Goal: Information Seeking & Learning: Learn about a topic

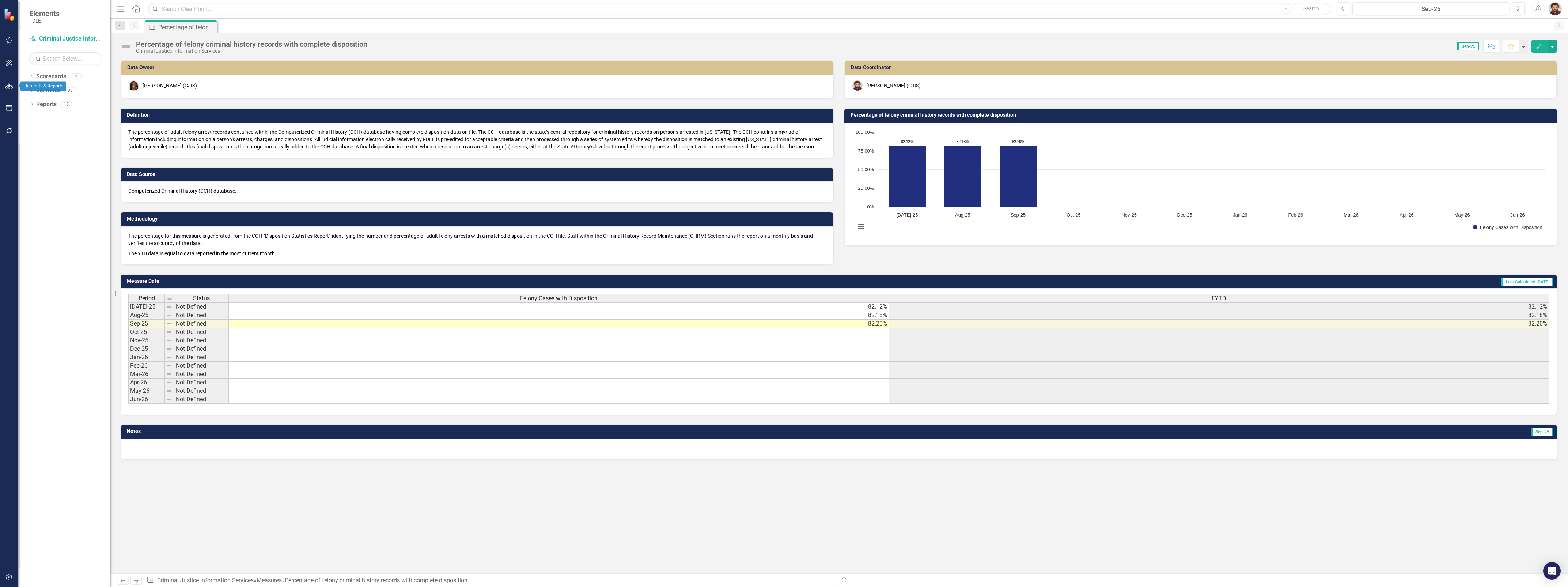
click at [9, 83] on icon "button" at bounding box center [9, 85] width 8 height 6
click at [33, 73] on div "Dropdown Scorecards 4" at bounding box center [69, 77] width 81 height 14
click at [33, 76] on icon "Dropdown" at bounding box center [31, 77] width 5 height 4
click at [68, 131] on link "Criminal Justice Information Services" at bounding box center [74, 131] width 69 height 9
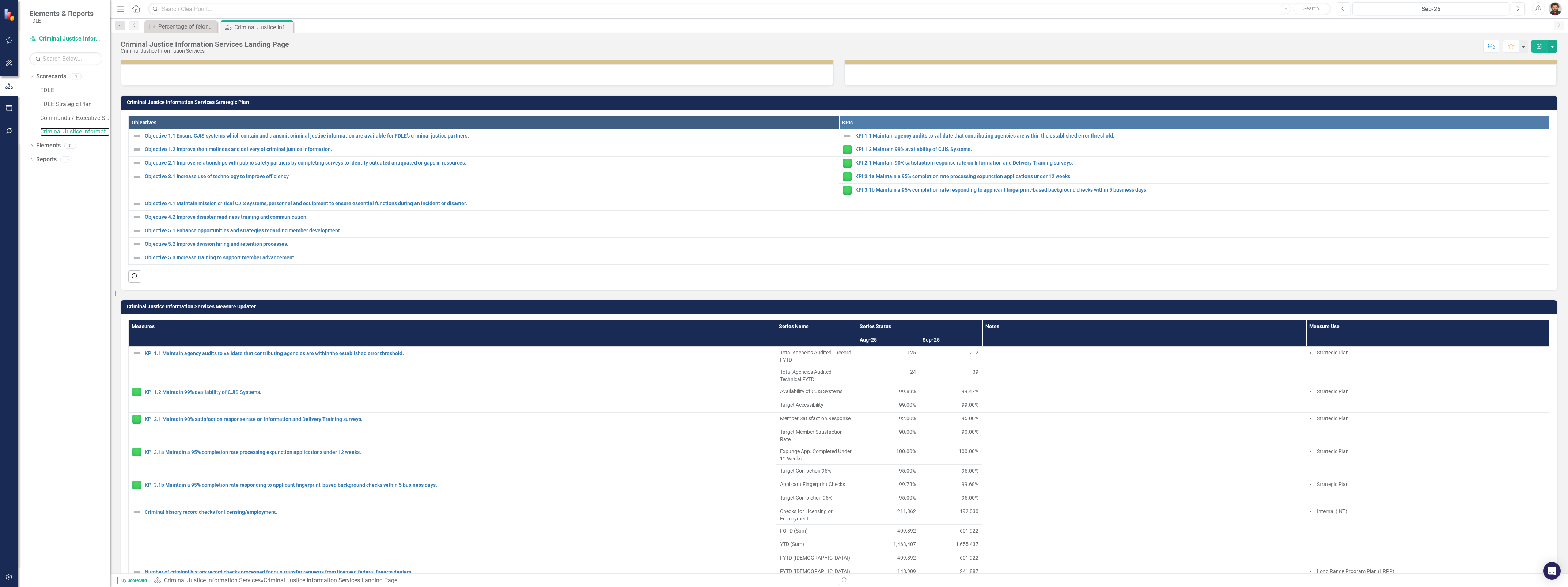
scroll to position [229, 0]
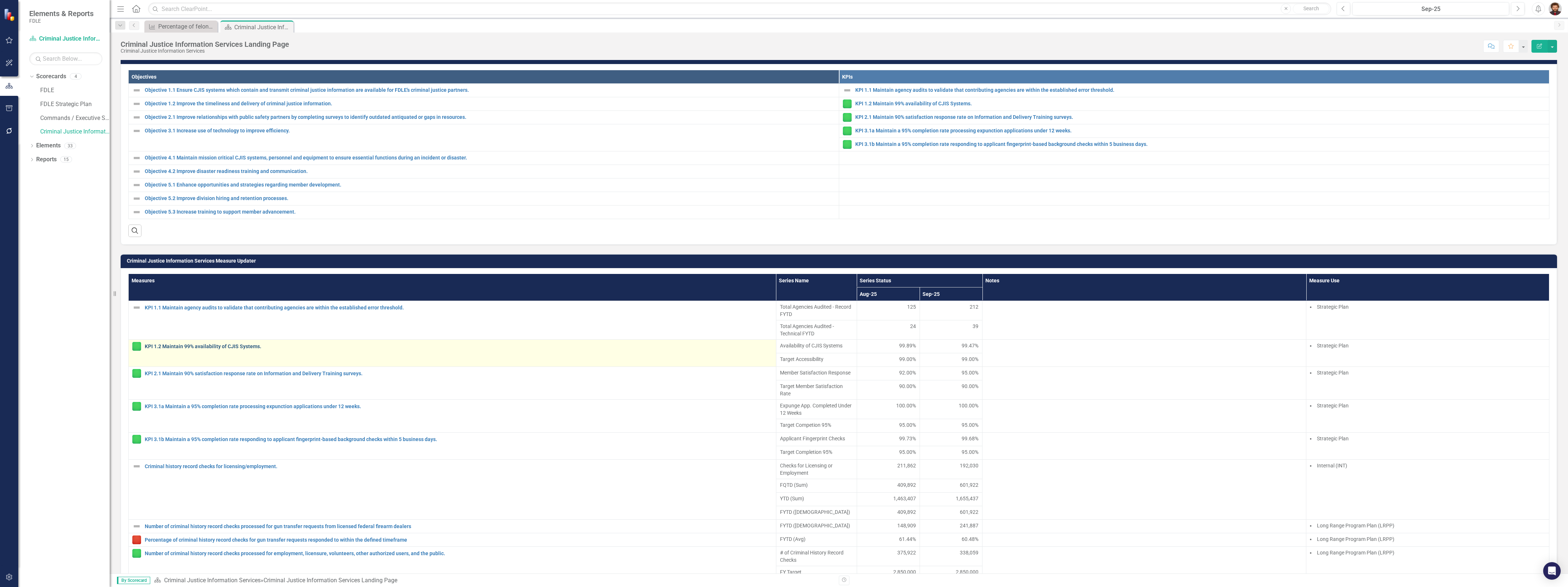
click at [249, 349] on link "KPI 1.2 Maintain 99% availability of CJIS Systems." at bounding box center [458, 347] width 628 height 6
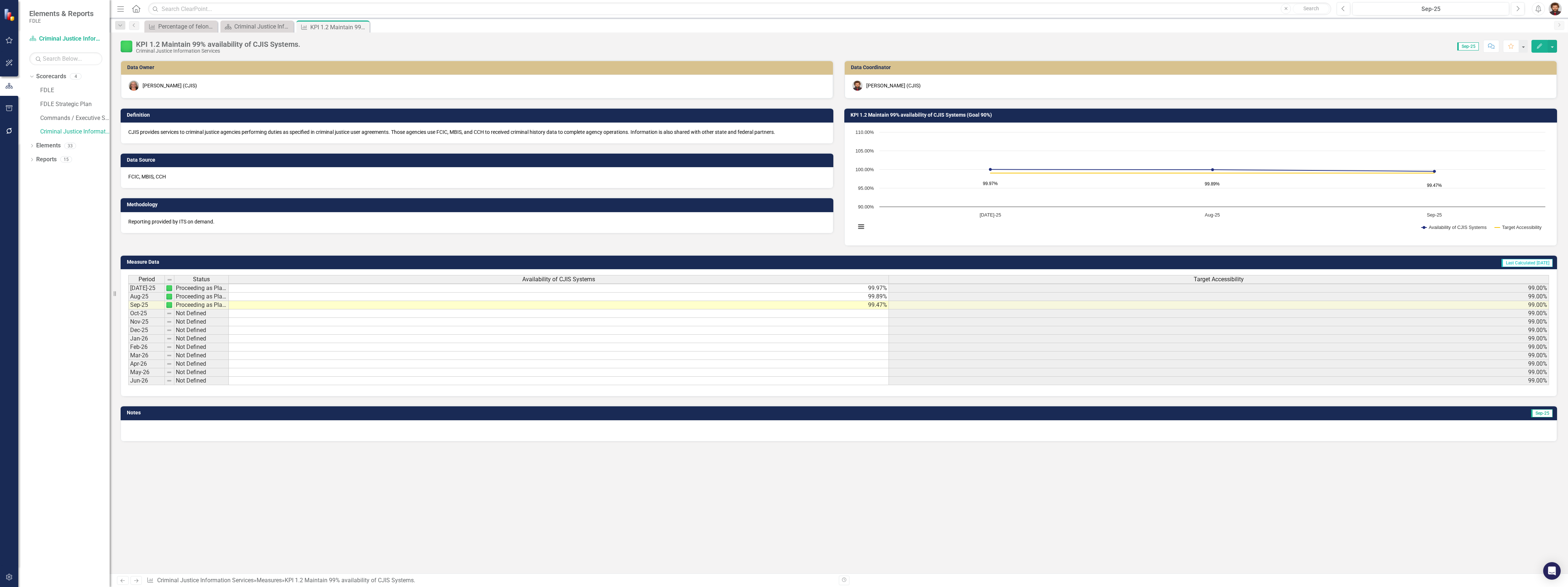
scroll to position [1, 6]
click at [128, 292] on div "Period Status Availability of CJIS Systems Target Accessibility [DATE]-25 Proce…" at bounding box center [128, 330] width 0 height 110
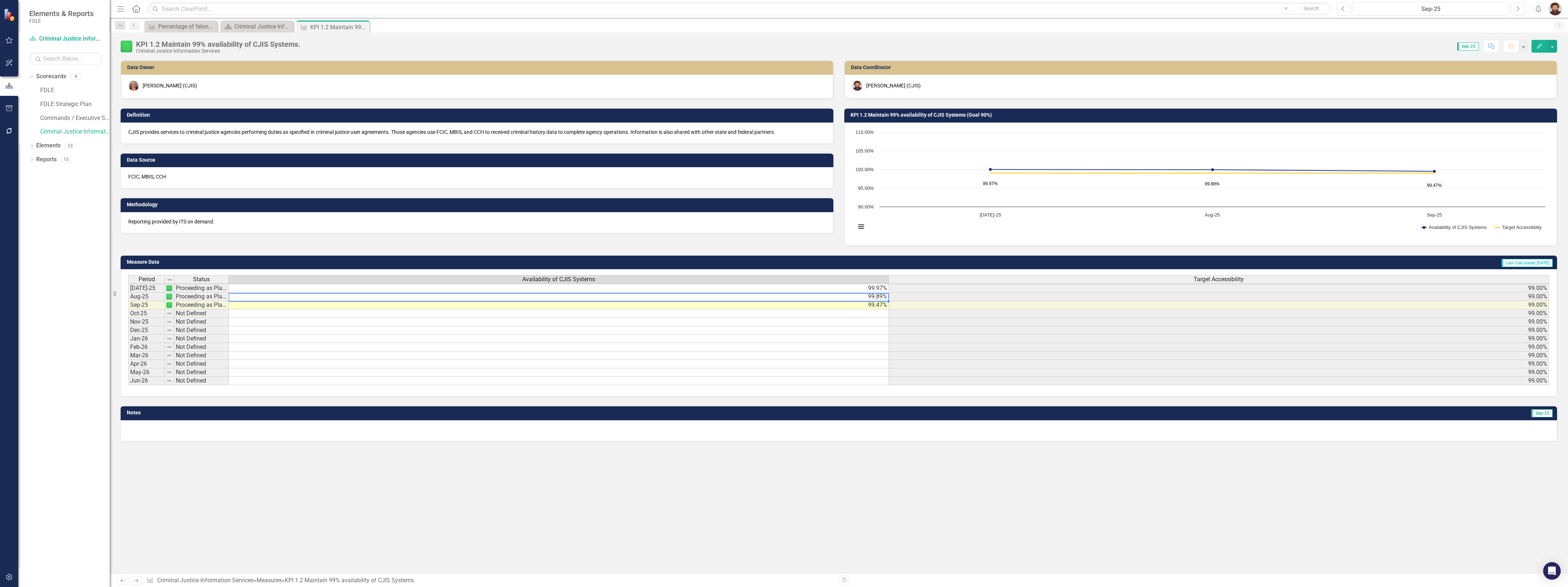
click at [860, 288] on td "99.97%" at bounding box center [558, 288] width 660 height 9
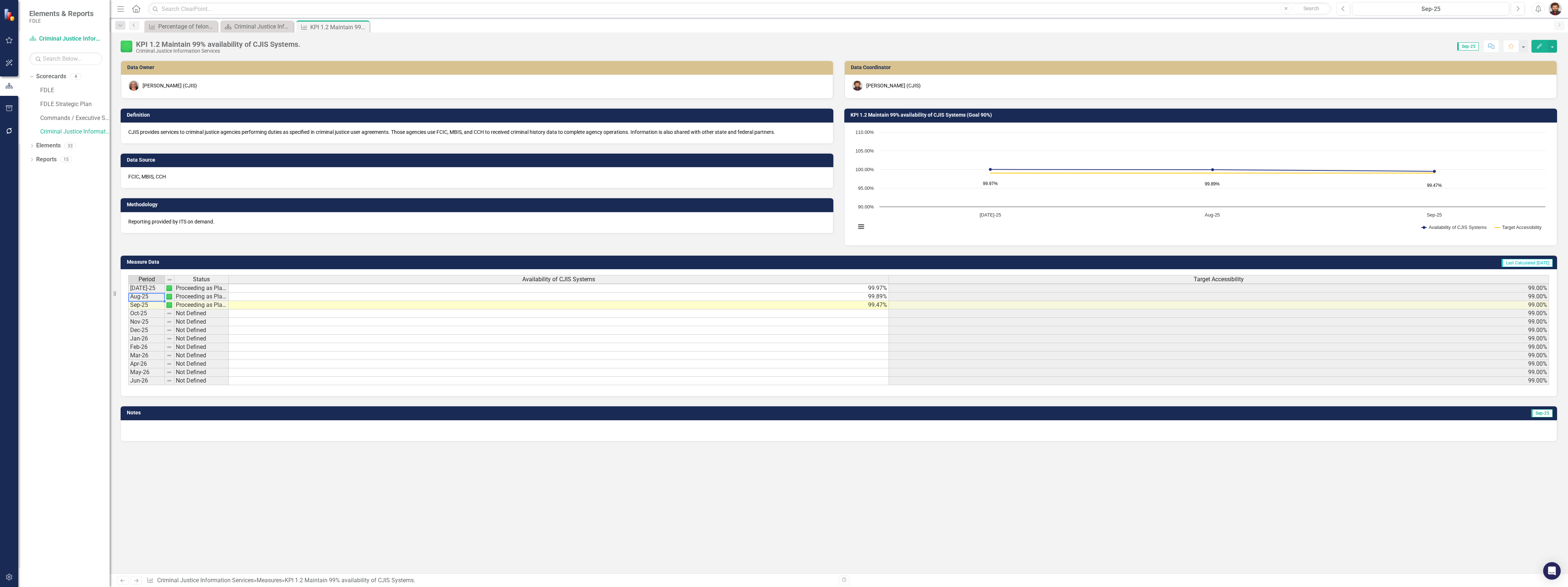
click at [139, 296] on td "Aug-25" at bounding box center [146, 296] width 36 height 9
click at [142, 308] on td "Sep-25" at bounding box center [146, 305] width 36 height 9
click at [151, 288] on td "[DATE]-25" at bounding box center [146, 288] width 36 height 9
click at [246, 286] on td "99.97%" at bounding box center [558, 288] width 660 height 9
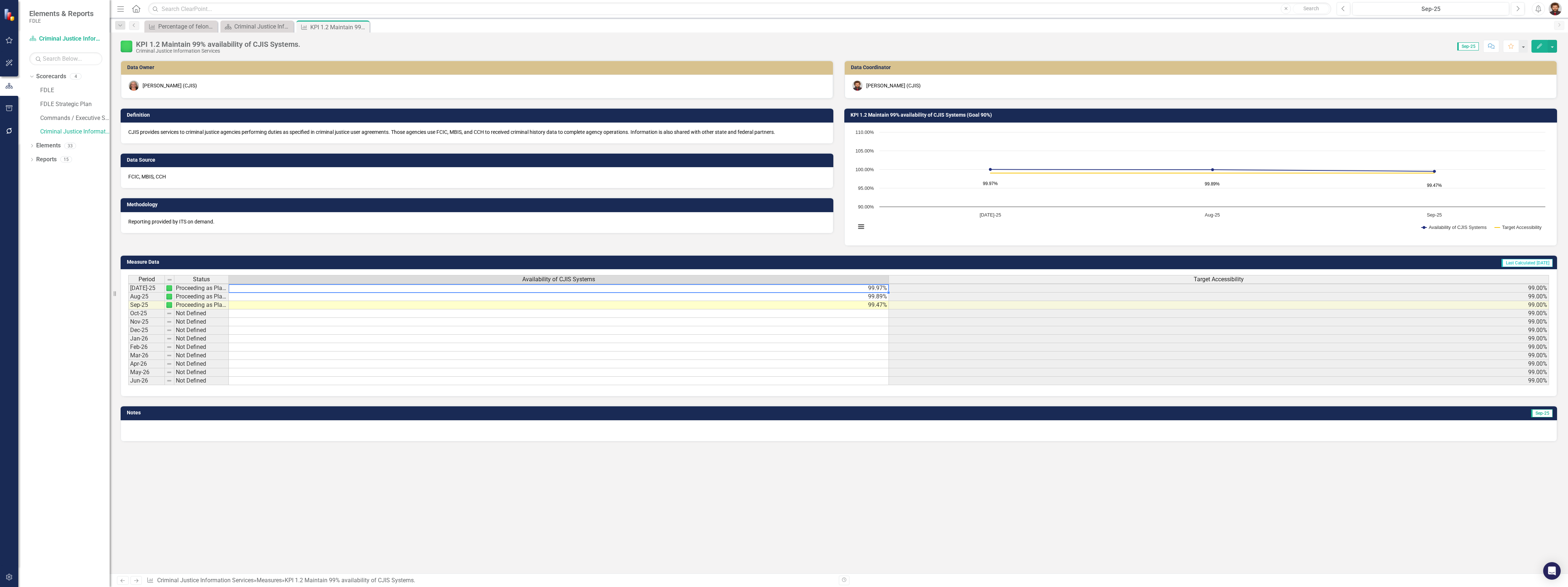
click at [246, 286] on td "99.97%" at bounding box center [558, 288] width 660 height 9
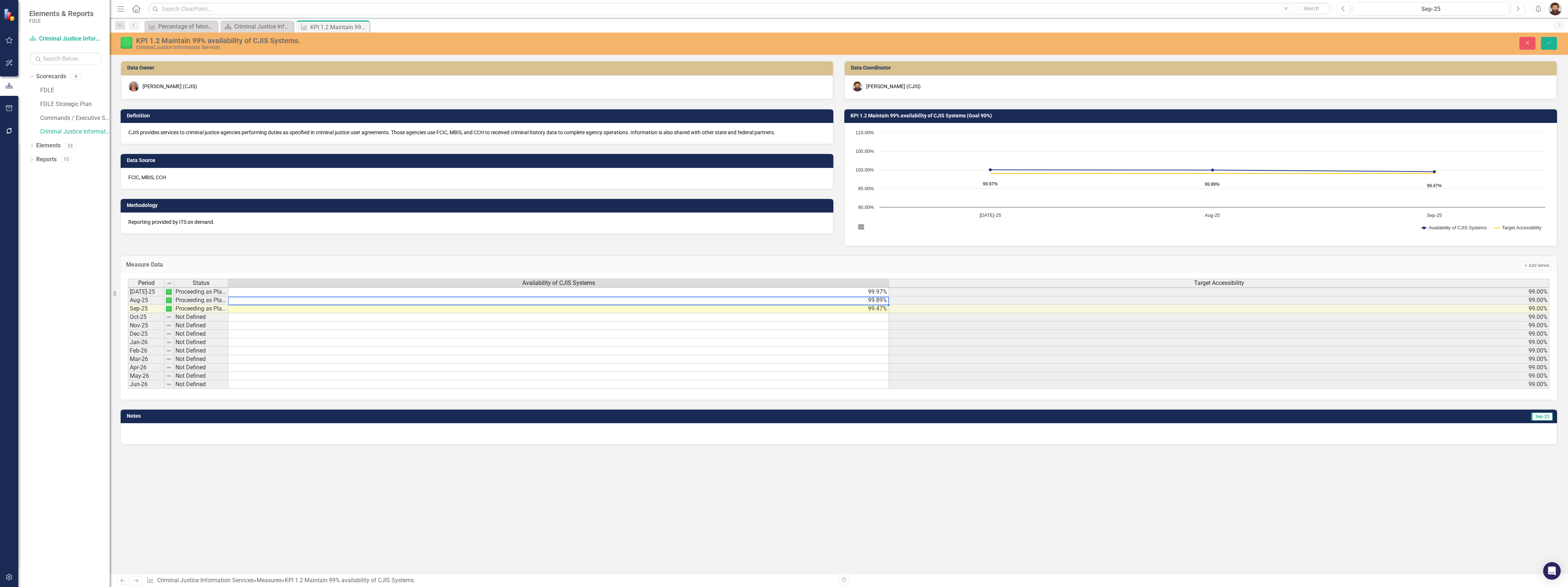
click at [267, 300] on td "99.89%" at bounding box center [558, 300] width 660 height 9
click at [274, 308] on td "99.47%" at bounding box center [558, 309] width 660 height 9
type textarea "99.47"
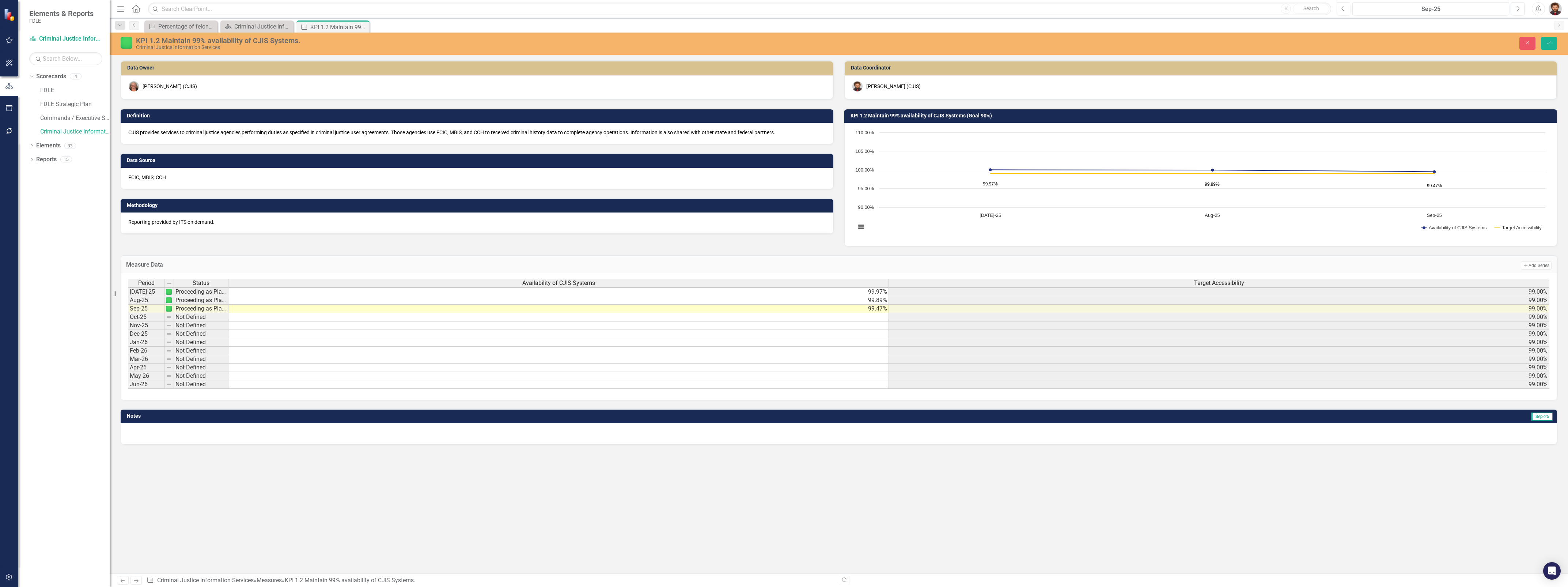
click at [634, 579] on div "Measure Criminal Justice Information Services » Measures » KPI 1.2 Maintain 99%…" at bounding box center [489, 579] width 687 height 9
drag, startPoint x: 634, startPoint y: 579, endPoint x: 757, endPoint y: 512, distance: 140.1
click at [757, 512] on div "Data Owner [PERSON_NAME] (CJIS) Definition CJIS provides services to criminal j…" at bounding box center [838, 316] width 1458 height 513
click at [755, 512] on div "Data Owner [PERSON_NAME] (CJIS) Definition CJIS provides services to criminal j…" at bounding box center [838, 316] width 1458 height 513
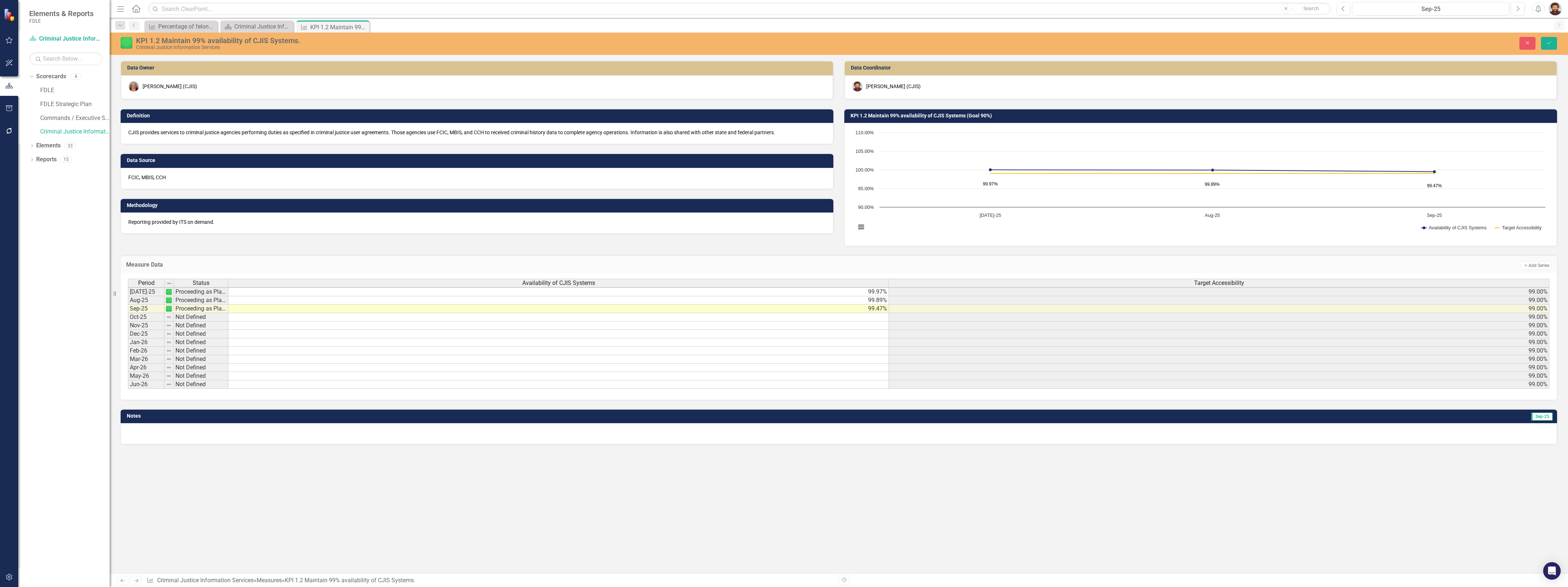
click at [773, 172] on div "FCIC, MBIS, CCH" at bounding box center [477, 179] width 712 height 21
click at [198, 39] on div "KPI 1.2 Maintain 99% availability of CJIS Systems." at bounding box center [540, 40] width 810 height 8
click at [257, 24] on div "Criminal Justice Information Services Landing Page" at bounding box center [258, 27] width 48 height 9
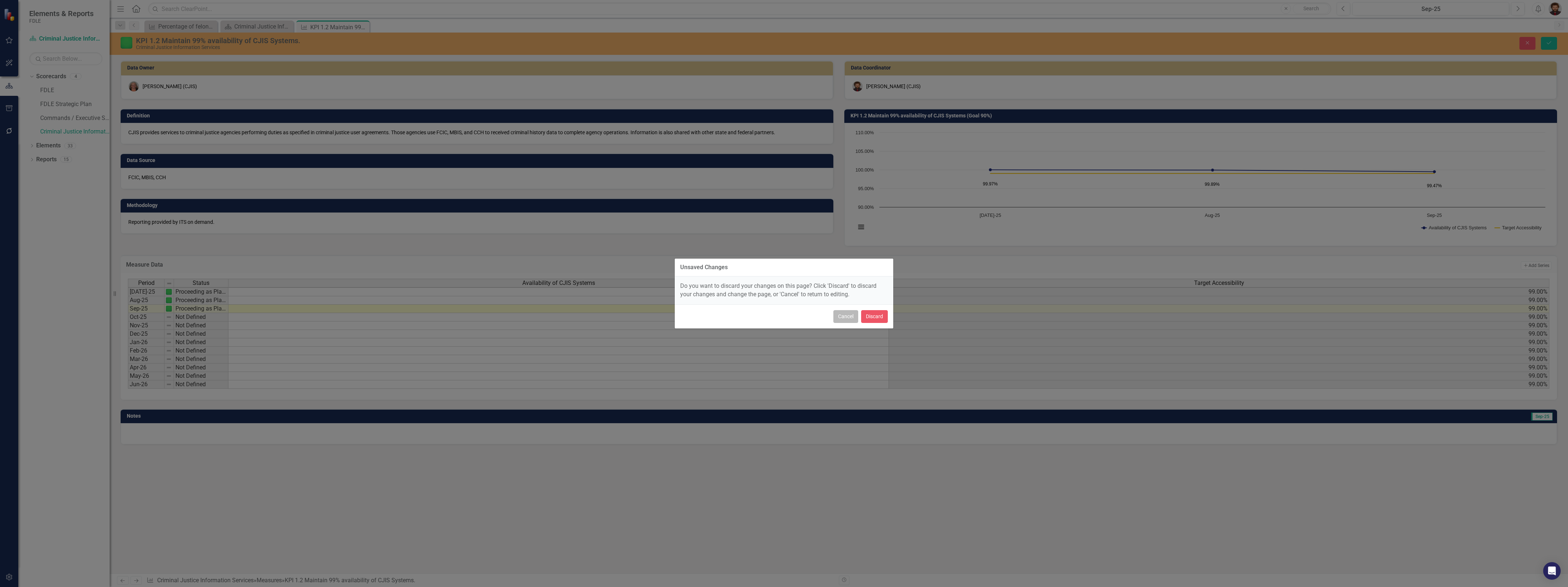
click at [842, 312] on button "Cancel" at bounding box center [845, 315] width 25 height 12
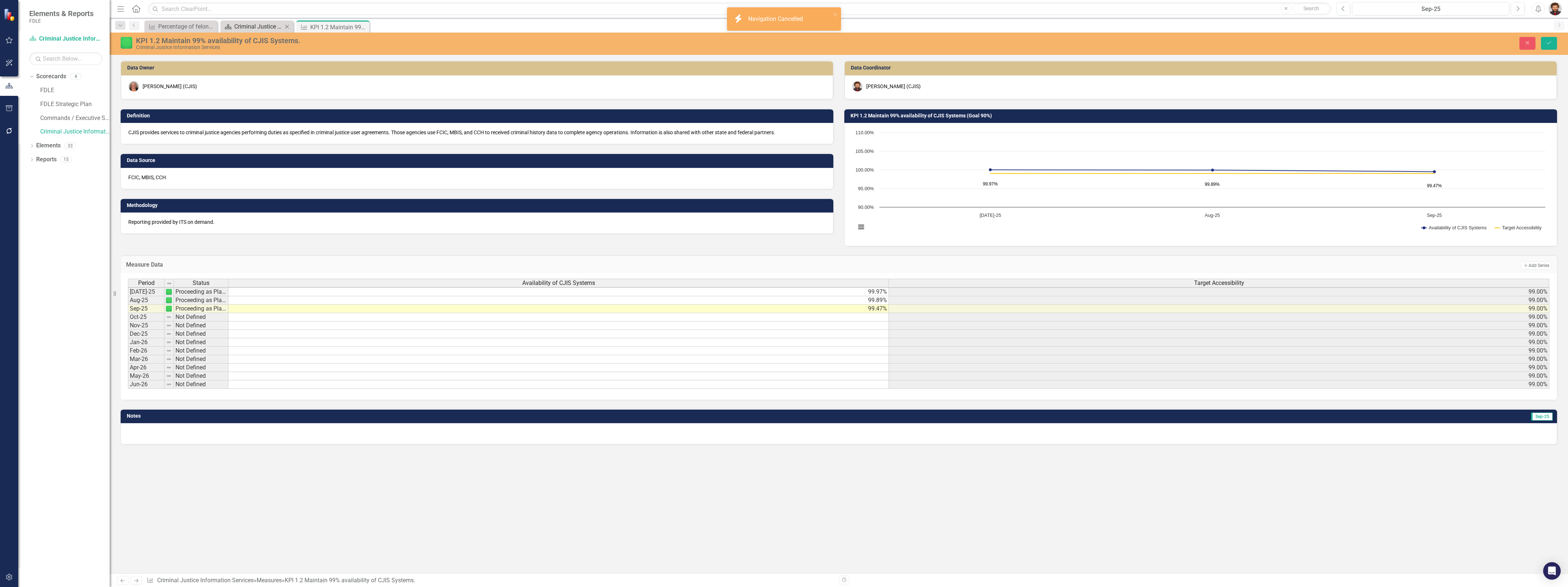
click at [244, 24] on div "Criminal Justice Information Services Landing Page" at bounding box center [258, 27] width 48 height 9
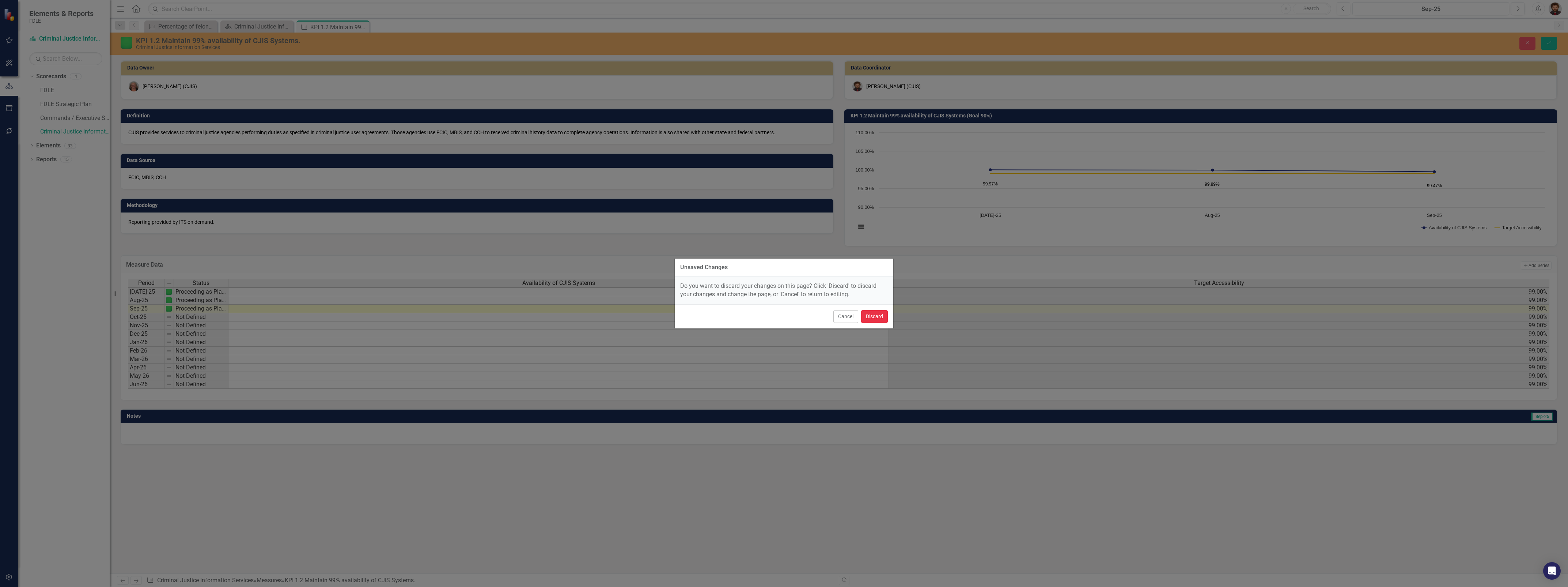
click at [863, 310] on button "Discard" at bounding box center [875, 315] width 27 height 12
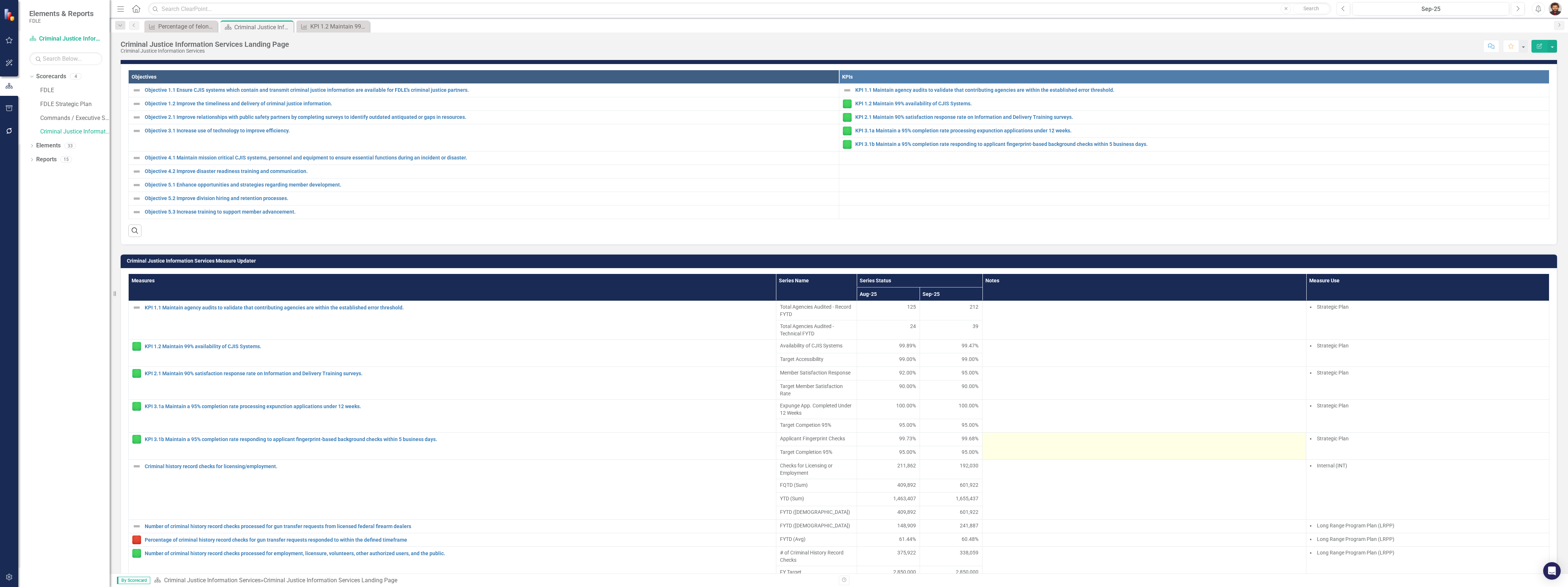
scroll to position [320, 0]
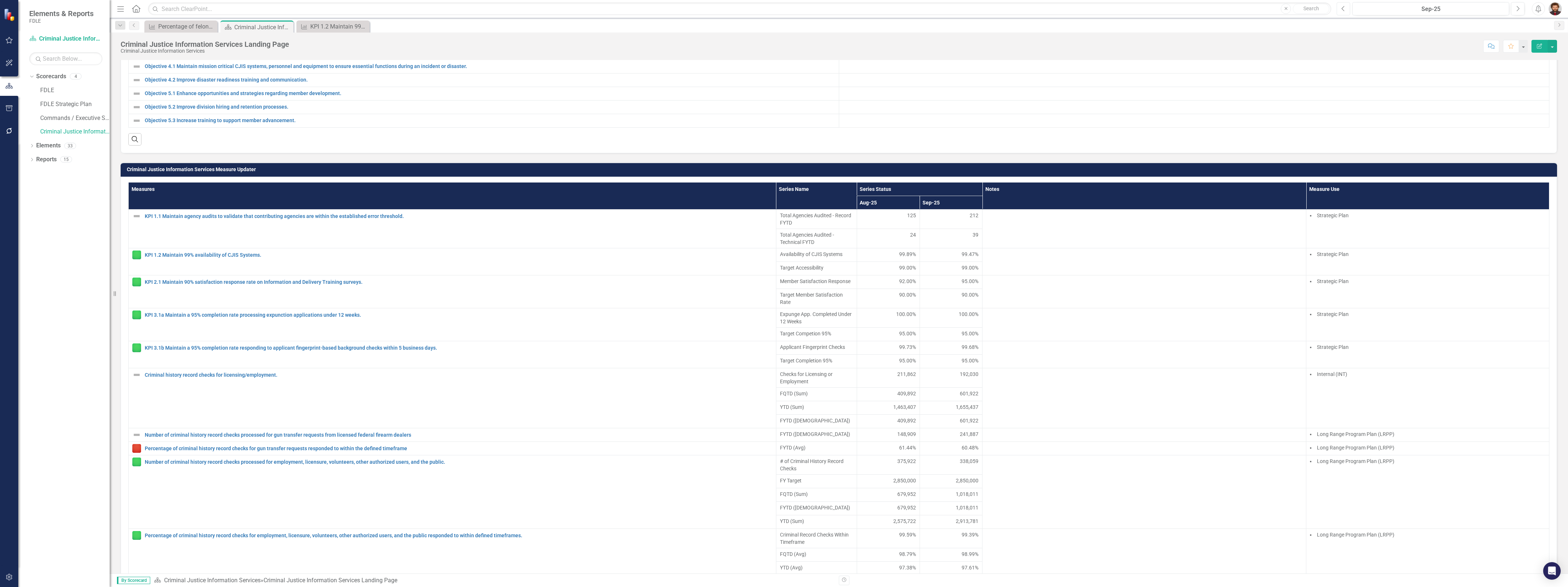
click at [1341, 9] on icon "Previous" at bounding box center [1343, 9] width 4 height 7
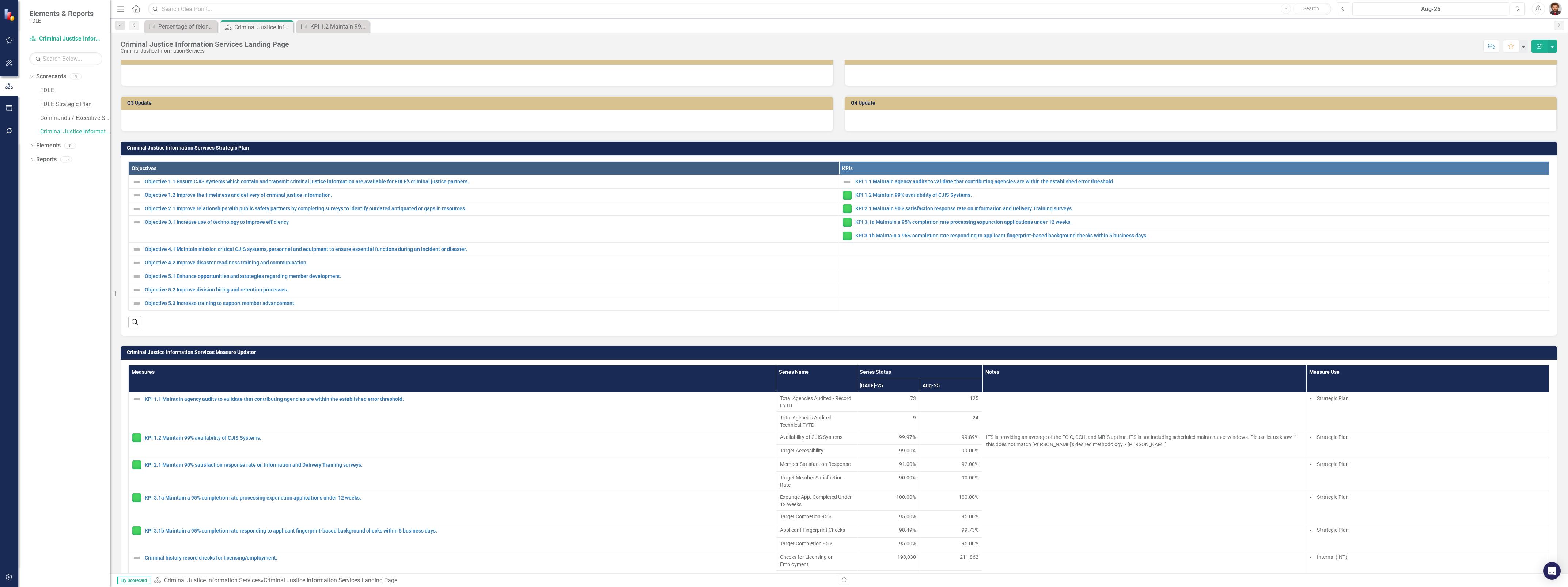
scroll to position [229, 0]
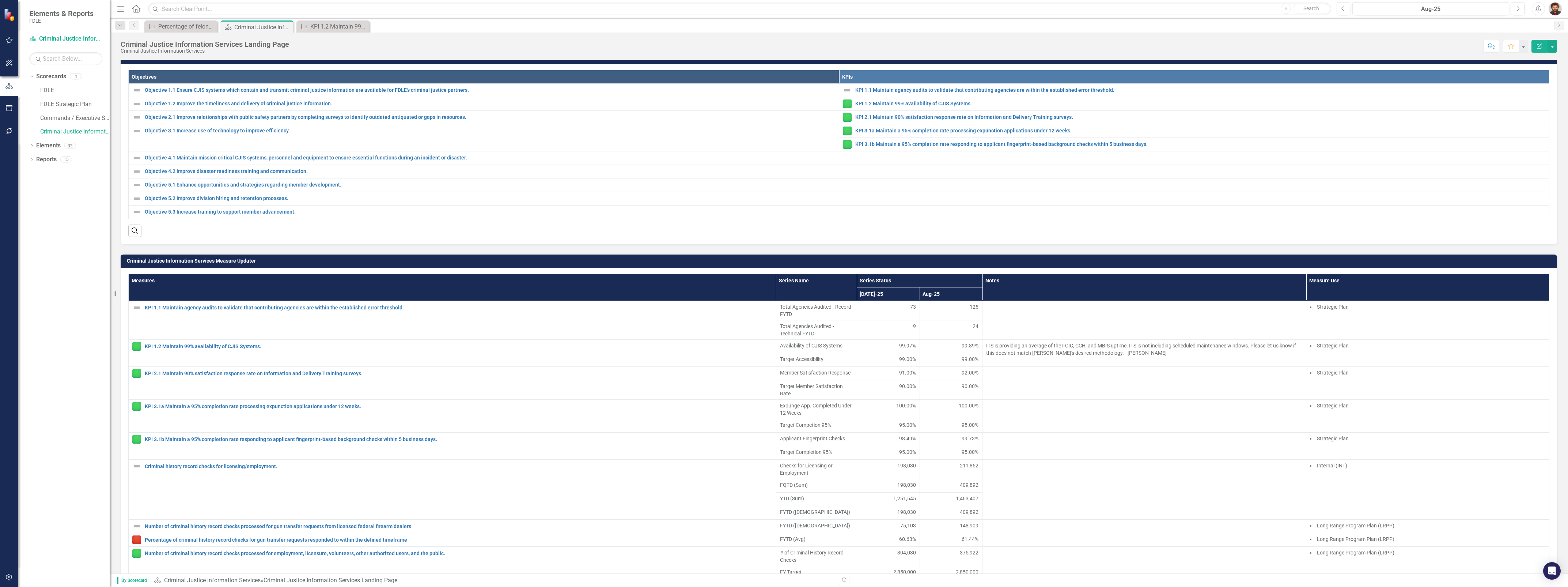
click at [1289, 164] on td at bounding box center [1194, 158] width 710 height 13
click at [336, 93] on link "Objective 1.1 Ensure CJIS systems which contain and transmit criminal justice i…" at bounding box center [489, 90] width 690 height 6
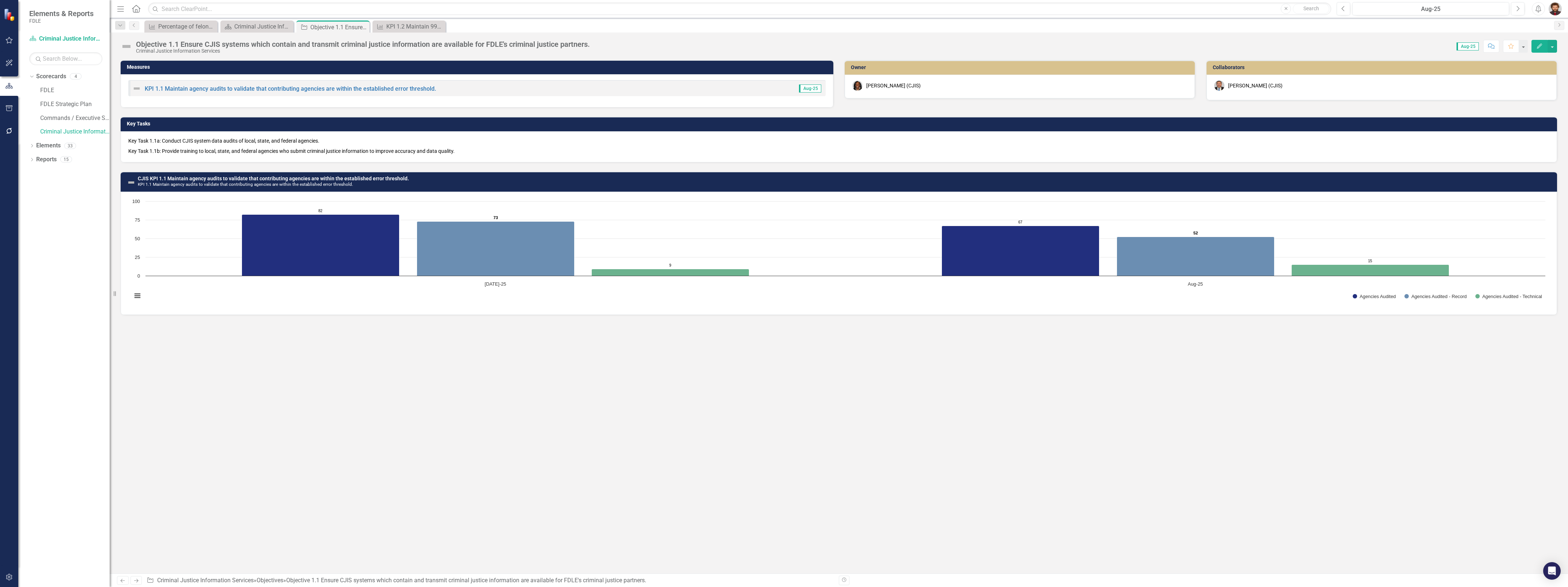
click at [450, 45] on div "Objective 1.1 Ensure CJIS systems which contain and transmit criminal justice i…" at bounding box center [363, 44] width 454 height 8
click at [406, 87] on link "KPI 1.1 Maintain agency audits to validate that contributing agencies are withi…" at bounding box center [290, 88] width 292 height 7
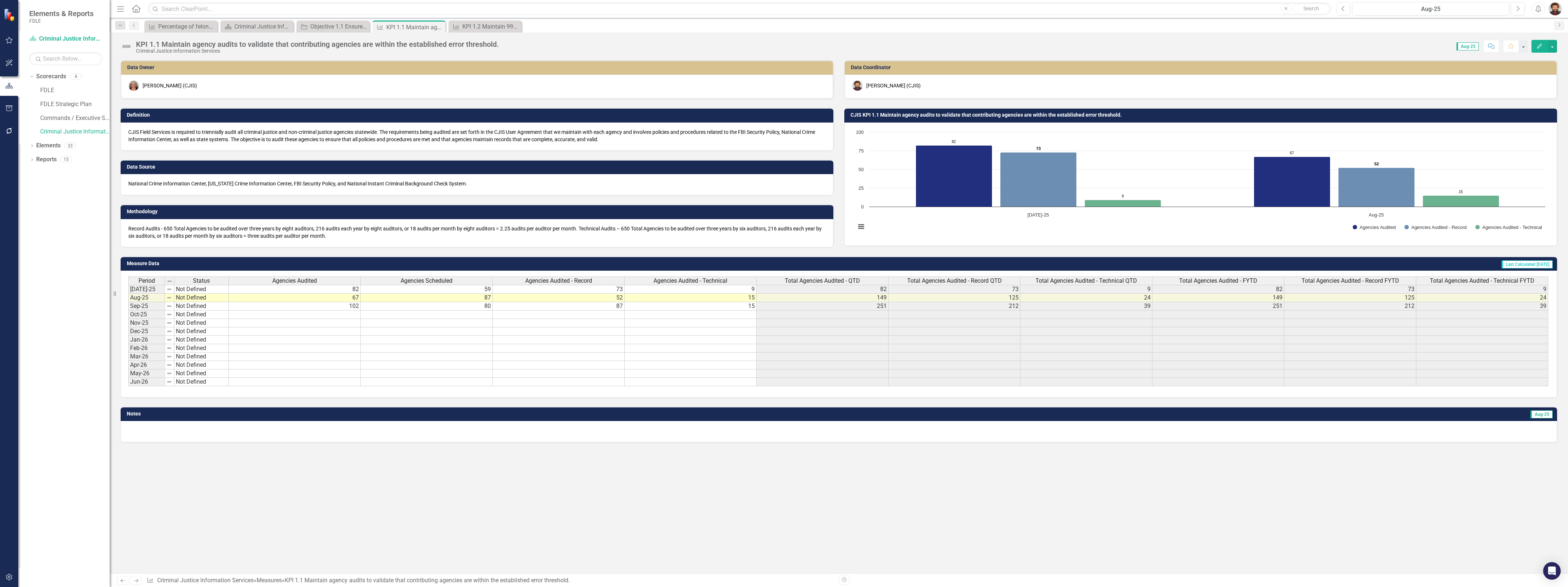
click at [296, 235] on p "Record Audits - 650 Total Agencies to be audited over three years by eight audi…" at bounding box center [477, 232] width 697 height 14
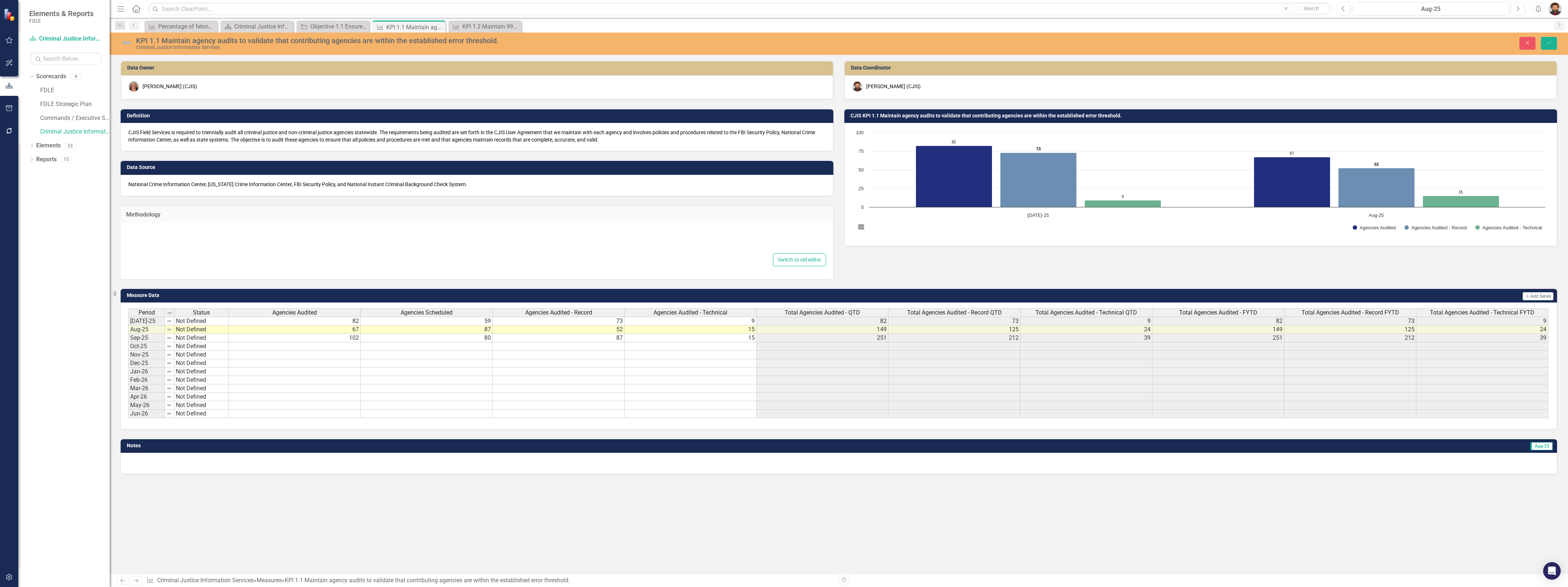
type textarea "<p>Record Audits - 650 Total Agencies to be audited over three years by eight a…"
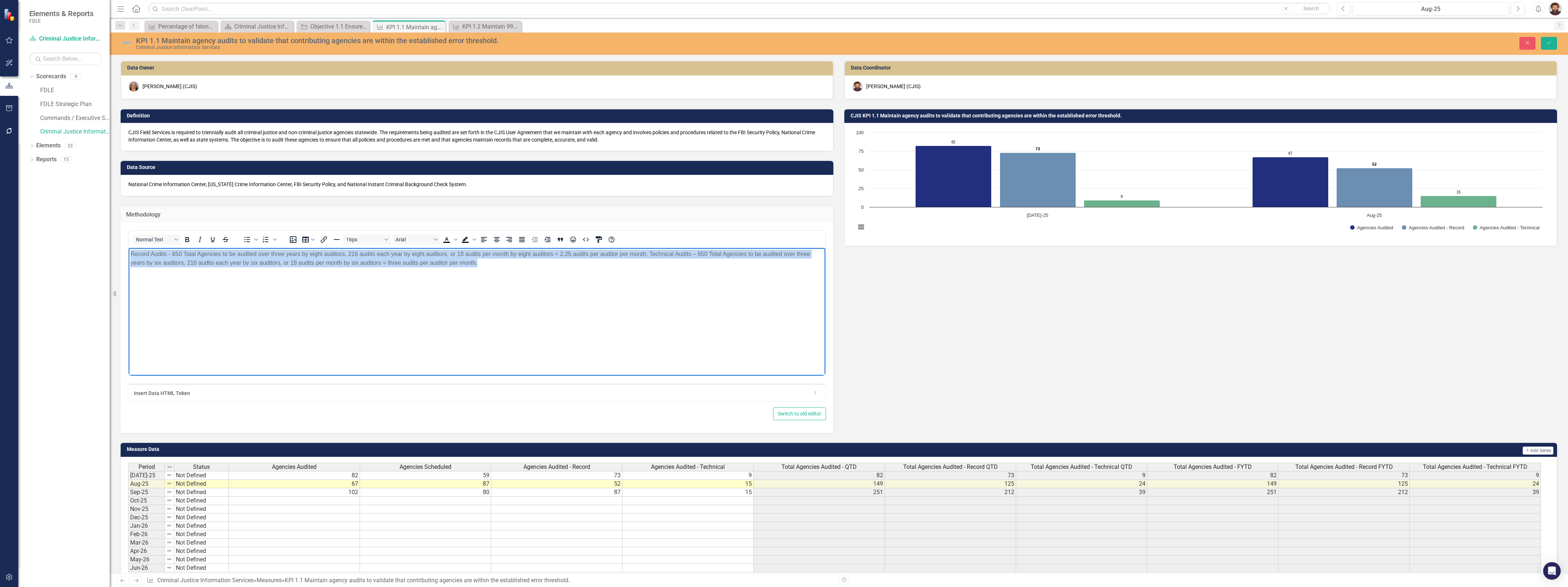
drag, startPoint x: 596, startPoint y: 316, endPoint x: -119, endPoint y: 249, distance: 718.1
click at [128, 249] on html "Record Audits - 650 Total Agencies to be audited over three years by eight audi…" at bounding box center [476, 302] width 696 height 109
copy p "Record Audits - 650 Total Agencies to be audited over three years by eight audi…"
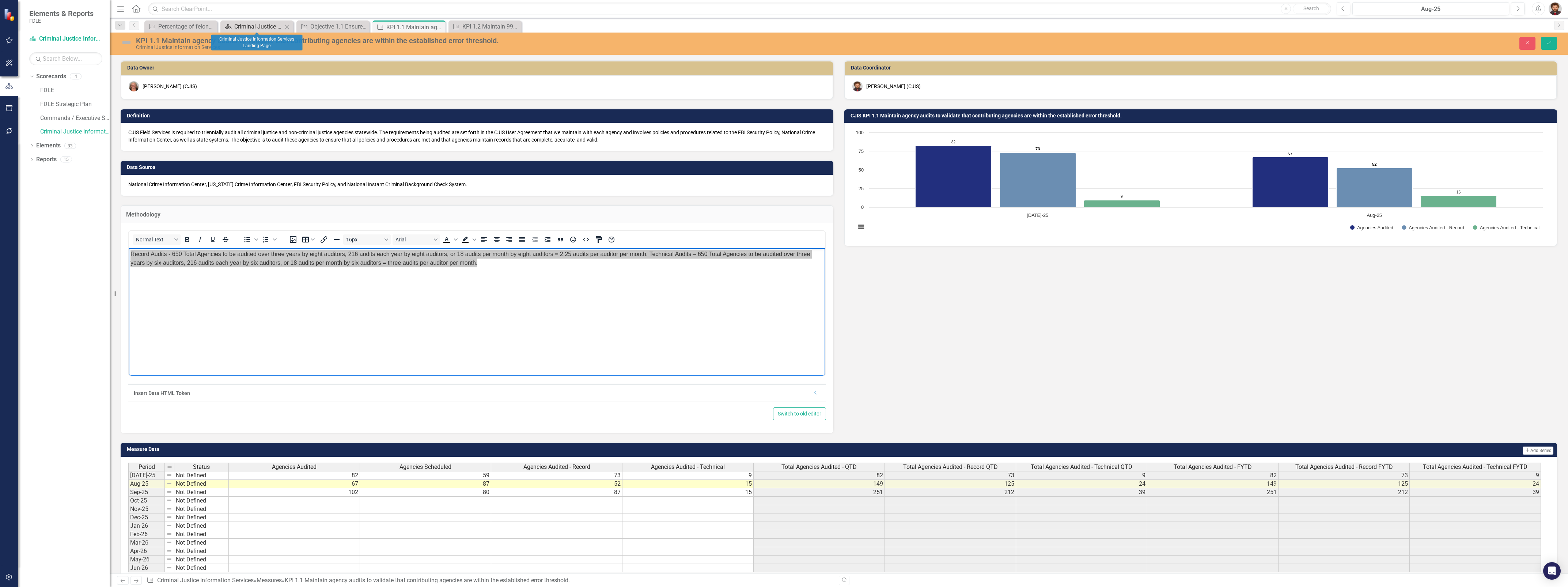
click at [276, 24] on div "Criminal Justice Information Services Landing Page" at bounding box center [258, 27] width 48 height 9
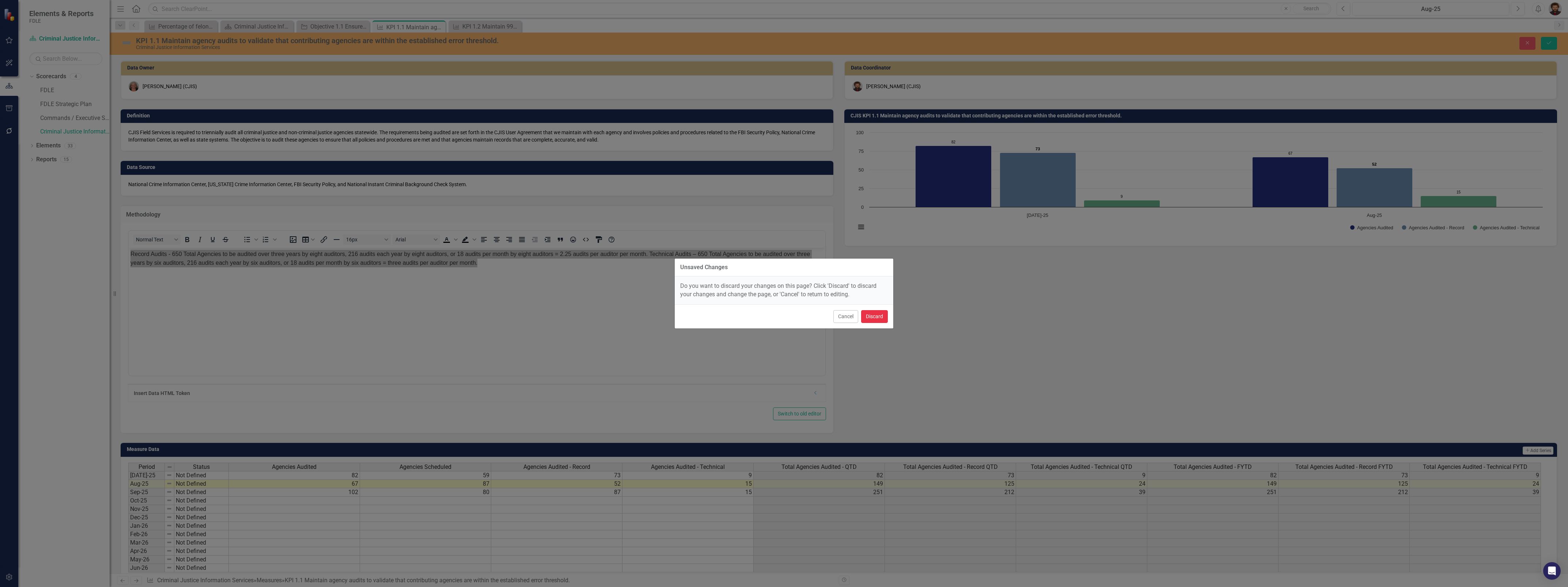
click at [869, 311] on button "Discard" at bounding box center [875, 315] width 27 height 12
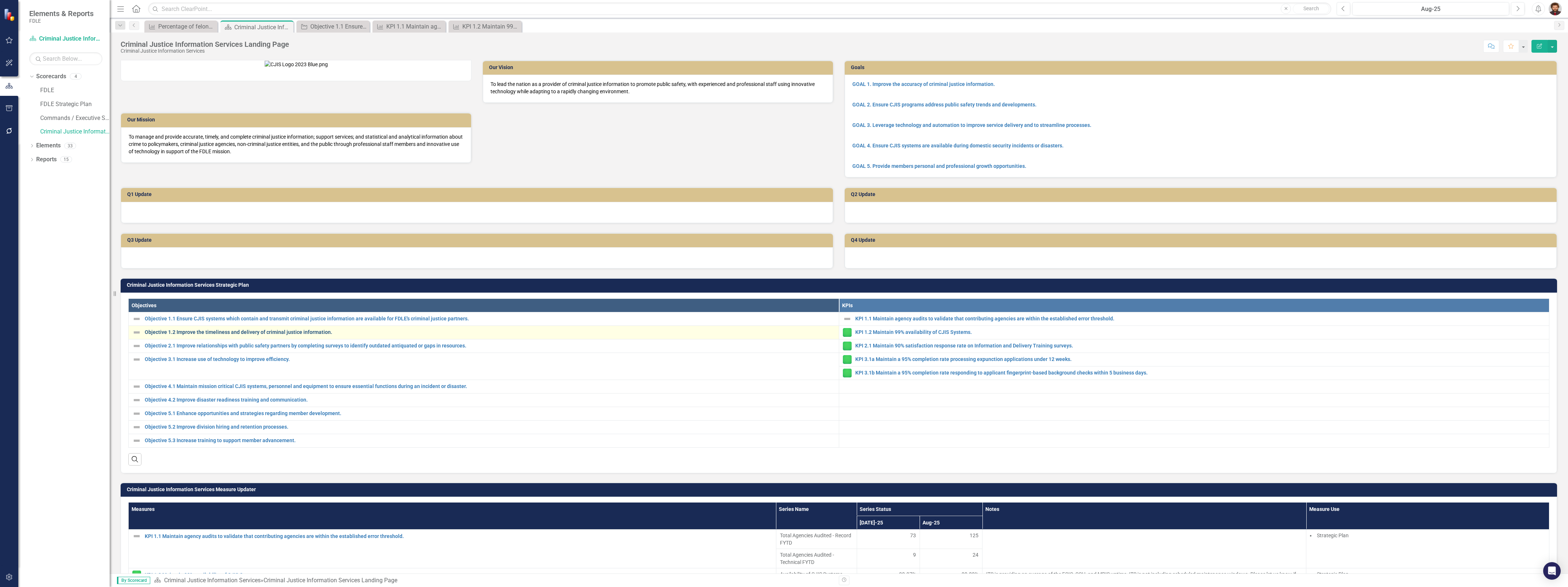
click at [253, 334] on link "Objective 1.2 Improve the timeliness and delivery of criminal justice informati…" at bounding box center [489, 332] width 690 height 6
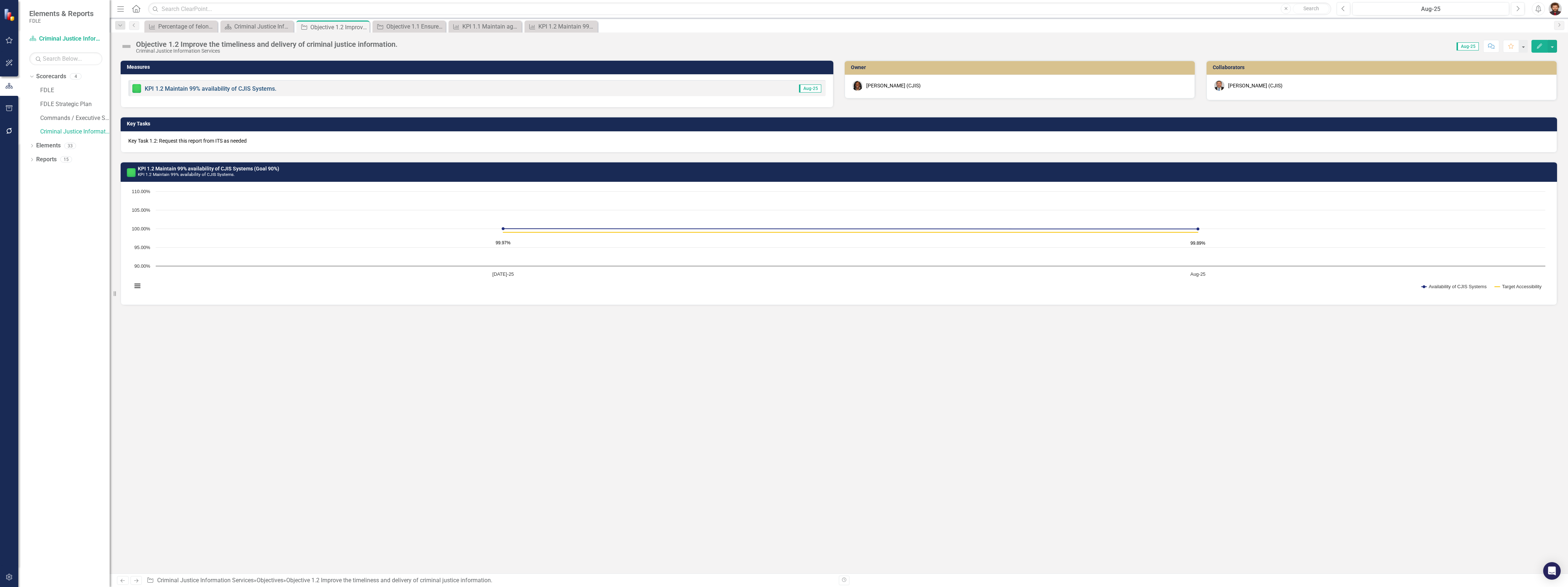
click at [168, 89] on link "KPI 1.2 Maintain 99% availability of CJIS Systems." at bounding box center [210, 88] width 132 height 7
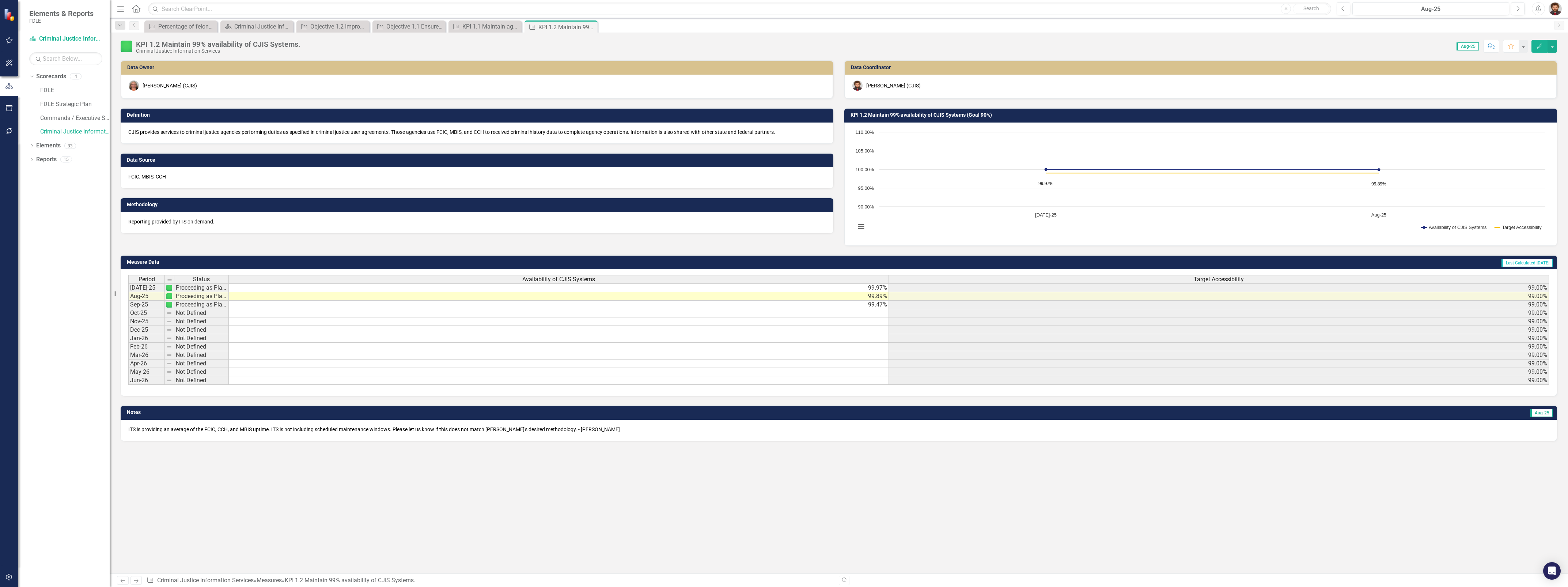
click at [508, 430] on div "ITS is providing an average of the FCIC, CCH, and MBIS uptime. ITS is not inclu…" at bounding box center [839, 430] width 1436 height 21
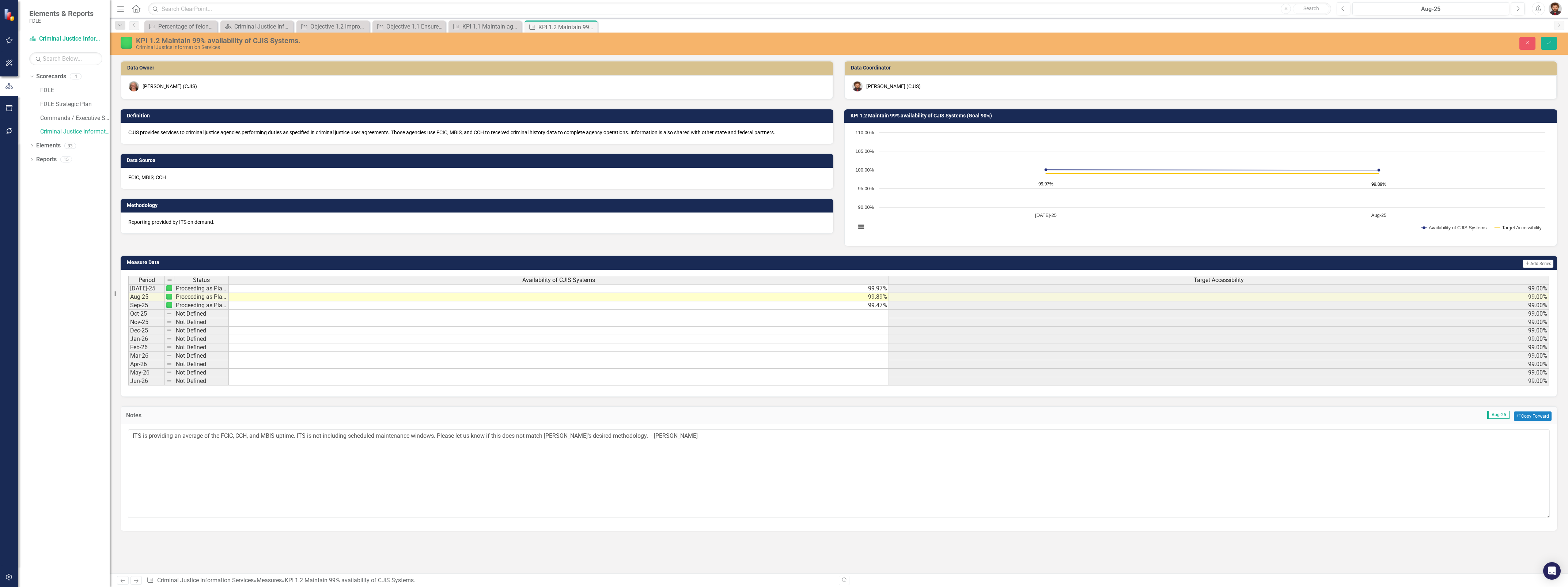
click at [508, 430] on div "ITS is providing an average of the FCIC, CCH, and MBIS uptime. ITS is not inclu…" at bounding box center [839, 477] width 1436 height 106
click at [506, 445] on textarea "ITS is providing an average of the FCIC, CCH, and MBIS uptime. ITS is not inclu…" at bounding box center [839, 473] width 1422 height 88
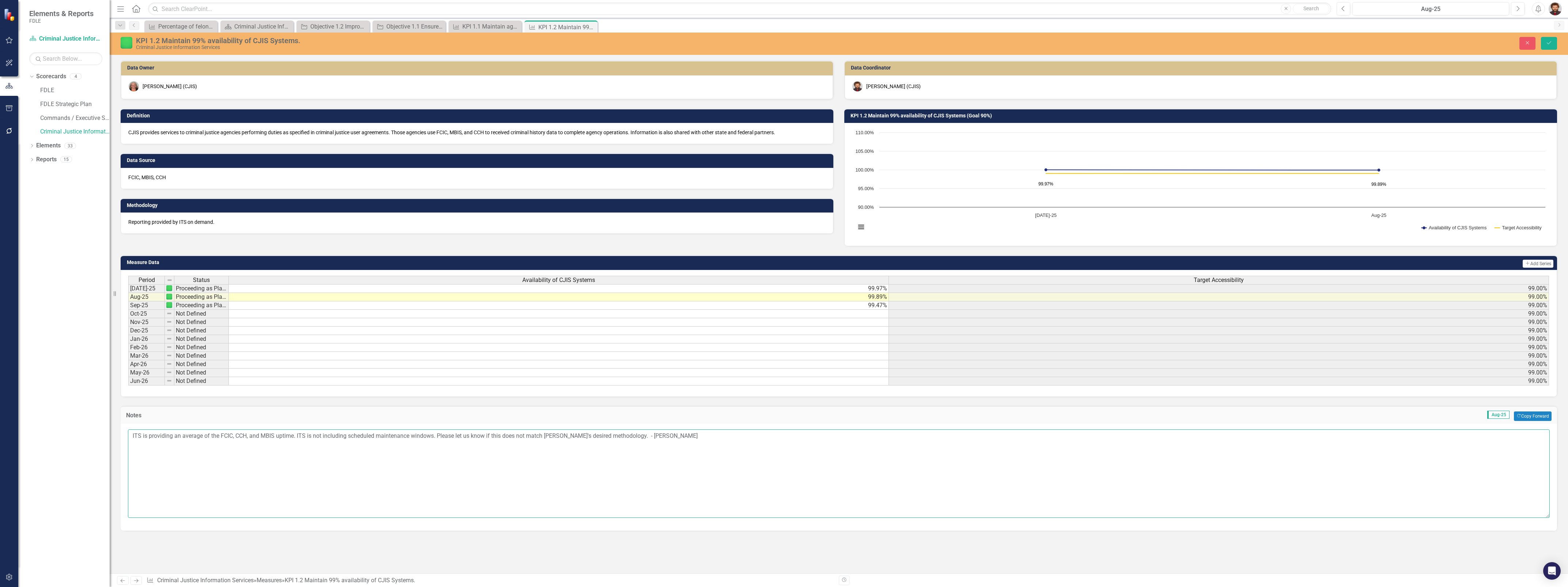
drag, startPoint x: 565, startPoint y: 468, endPoint x: 517, endPoint y: 473, distance: 48.3
click at [564, 468] on textarea "ITS is providing an average of the FCIC, CCH, and MBIS uptime. ITS is not inclu…" at bounding box center [839, 473] width 1422 height 88
click at [219, 462] on textarea "ITS is providing an average of the FCIC, CCH, and MBIS uptime. ITS is not inclu…" at bounding box center [839, 473] width 1422 height 88
drag, startPoint x: 132, startPoint y: 443, endPoint x: 435, endPoint y: 454, distance: 303.2
click at [435, 454] on textarea "ITS is providing an average of the FCIC, CCH, and MBIS uptime. ITS is not inclu…" at bounding box center [839, 473] width 1422 height 88
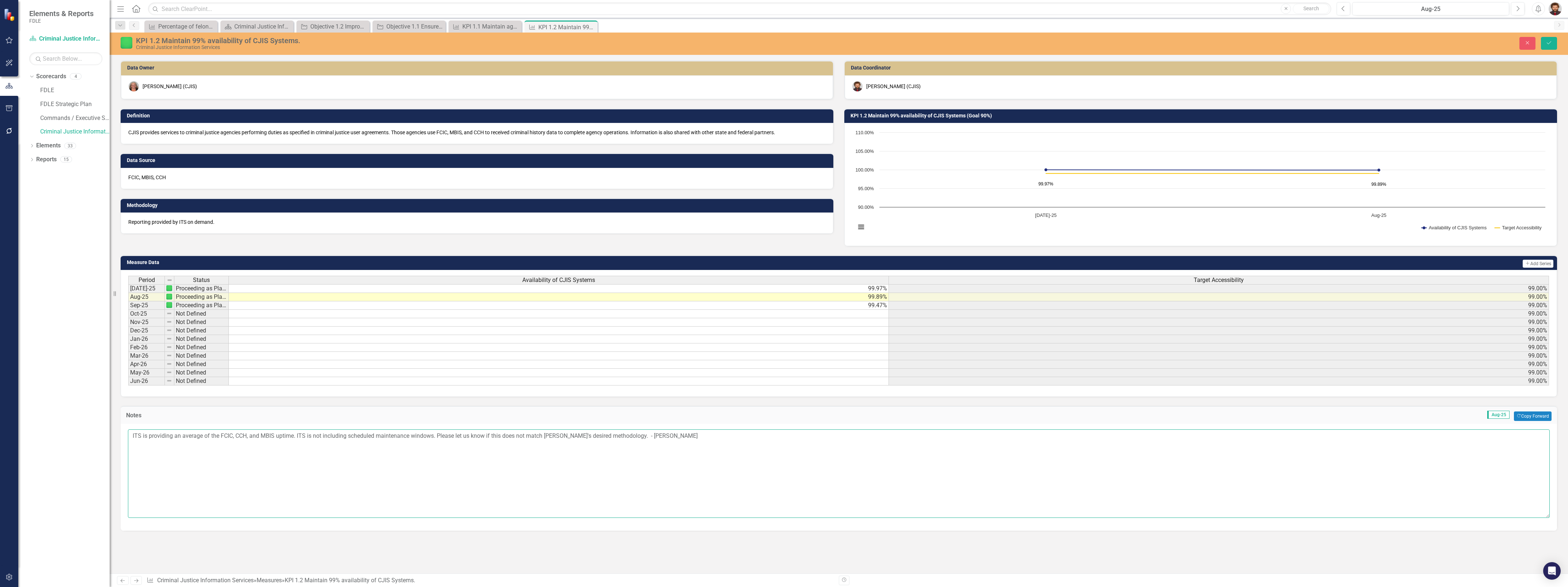
click at [387, 484] on textarea "ITS is providing an average of the FCIC, CCH, and MBIS uptime. ITS is not inclu…" at bounding box center [839, 473] width 1422 height 88
drag, startPoint x: 757, startPoint y: 474, endPoint x: 84, endPoint y: 456, distance: 673.2
click at [84, 456] on div "Elements & Reports FDLE Scorecard Criminal Justice Information Services Search …" at bounding box center [784, 294] width 1568 height 587
click at [1462, 553] on div "Data Owner [PERSON_NAME] (CJIS) Definition CJIS provides services to criminal j…" at bounding box center [838, 316] width 1458 height 513
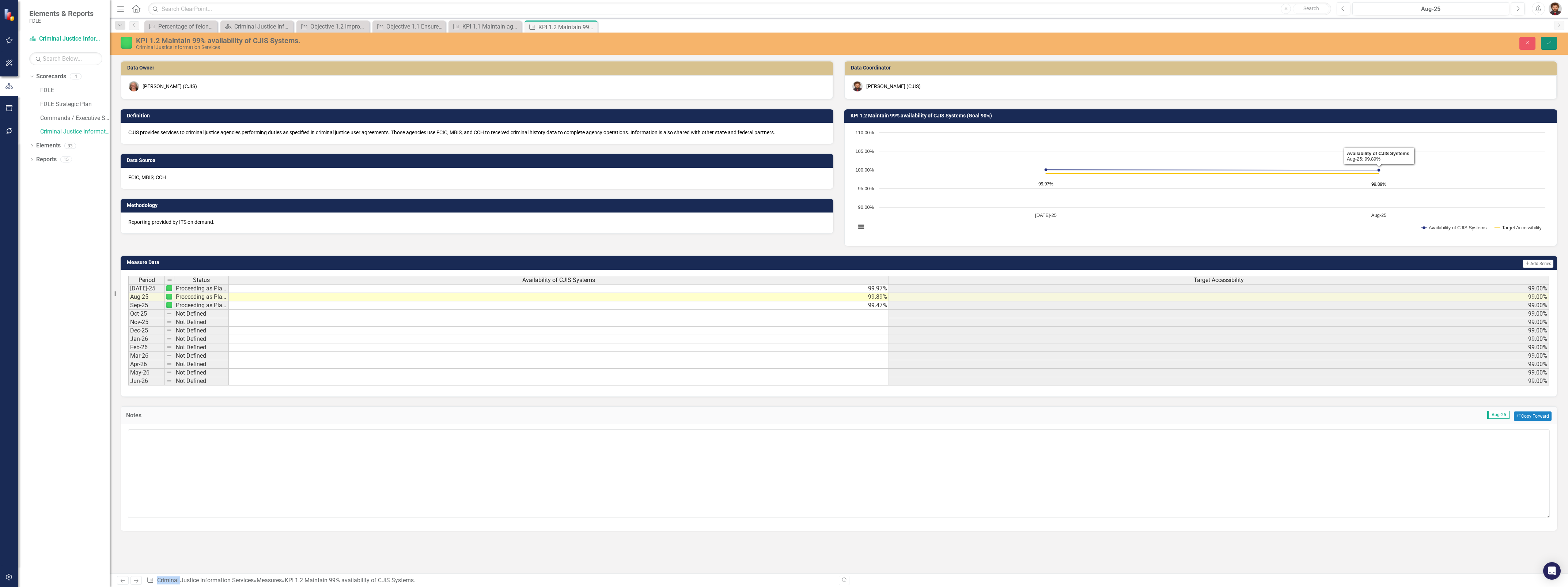
click at [1548, 41] on icon "Save" at bounding box center [1548, 42] width 7 height 5
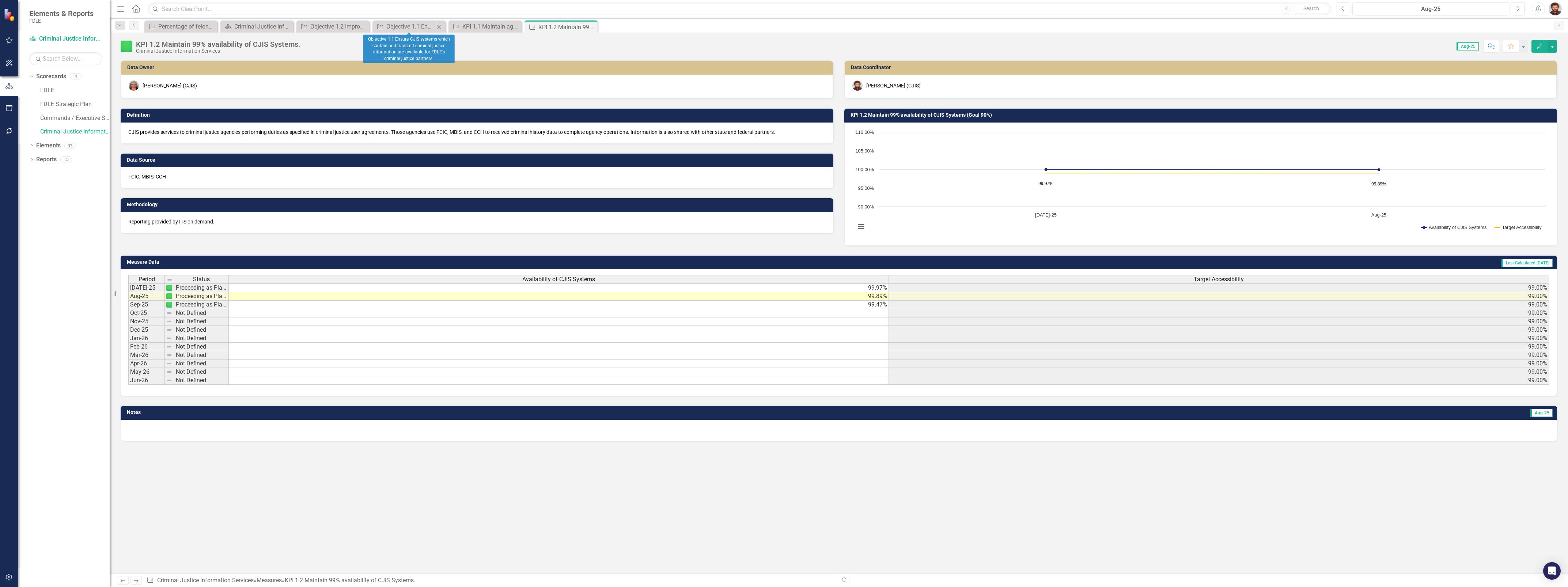
click at [440, 28] on icon "Close" at bounding box center [439, 27] width 8 height 6
click at [437, 28] on icon "Close" at bounding box center [439, 27] width 8 height 6
click at [441, 28] on icon "Close" at bounding box center [439, 27] width 8 height 6
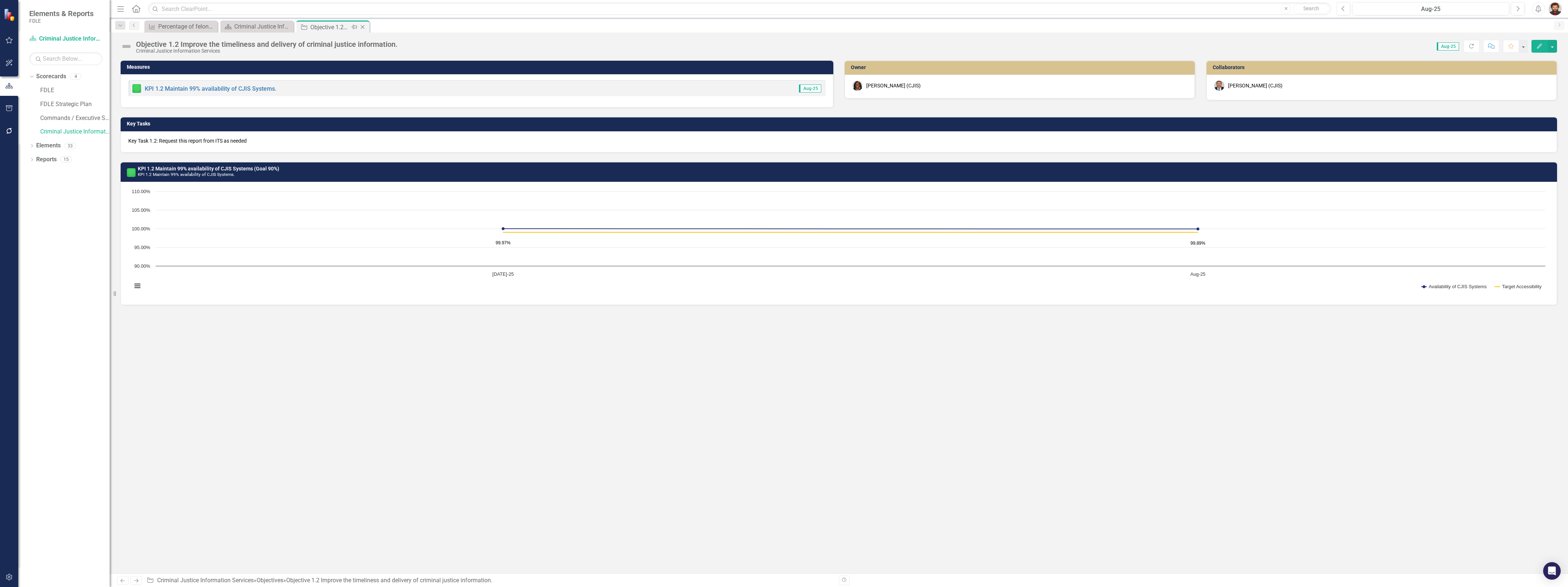
click at [361, 26] on icon "Close" at bounding box center [363, 27] width 8 height 6
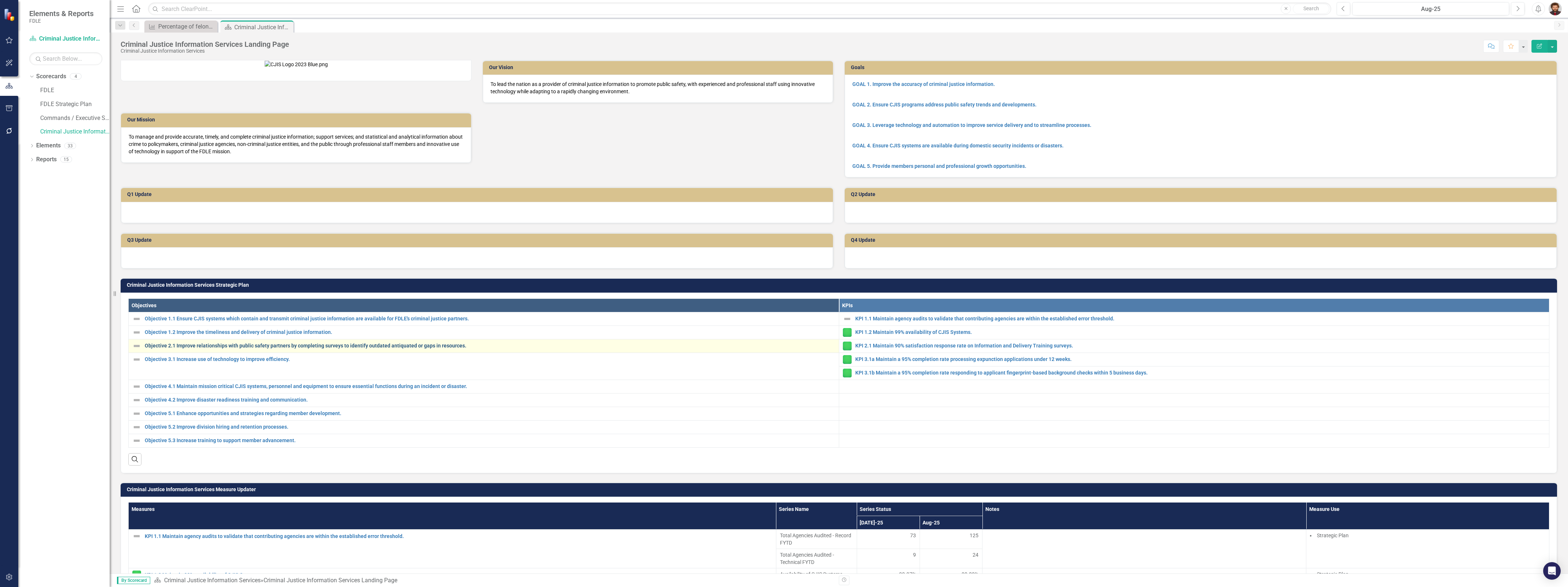
click at [226, 349] on link "Objective 2.1 Improve relationships with public safety partners by completing s…" at bounding box center [489, 346] width 690 height 6
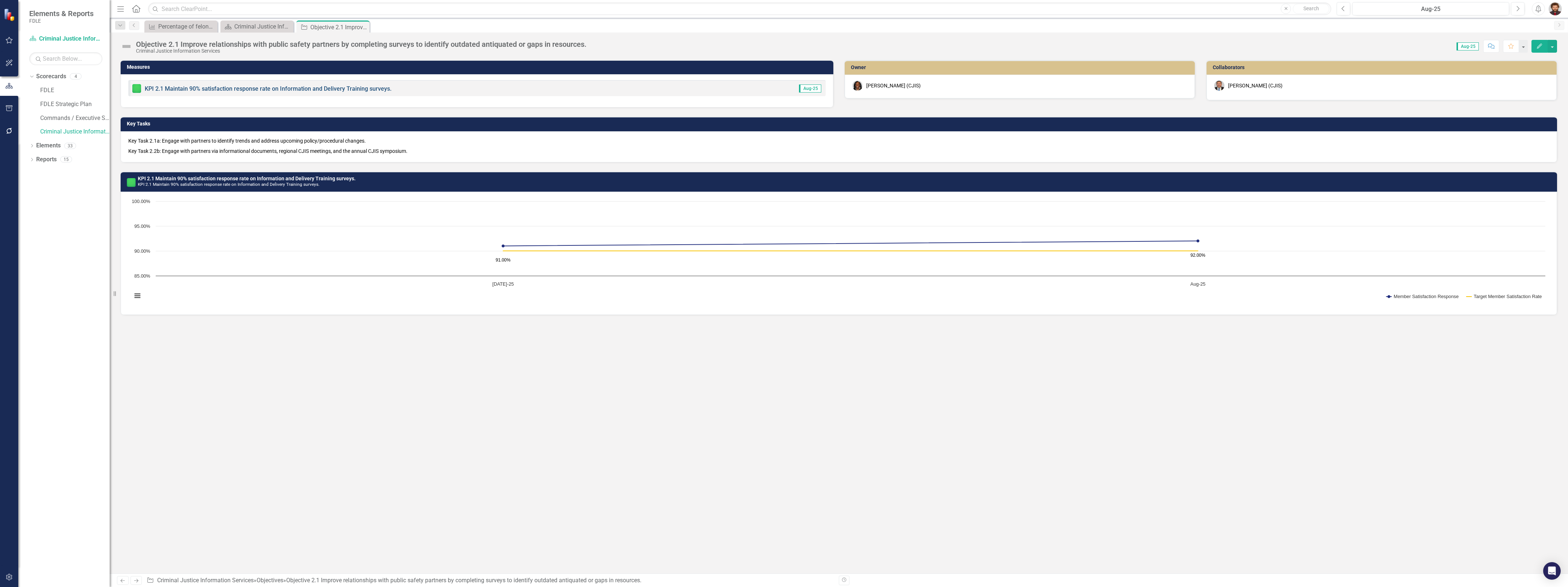
click at [360, 87] on link "KPI 2.1 Maintain 90% satisfaction response rate on Information and Delivery Tra…" at bounding box center [268, 88] width 247 height 7
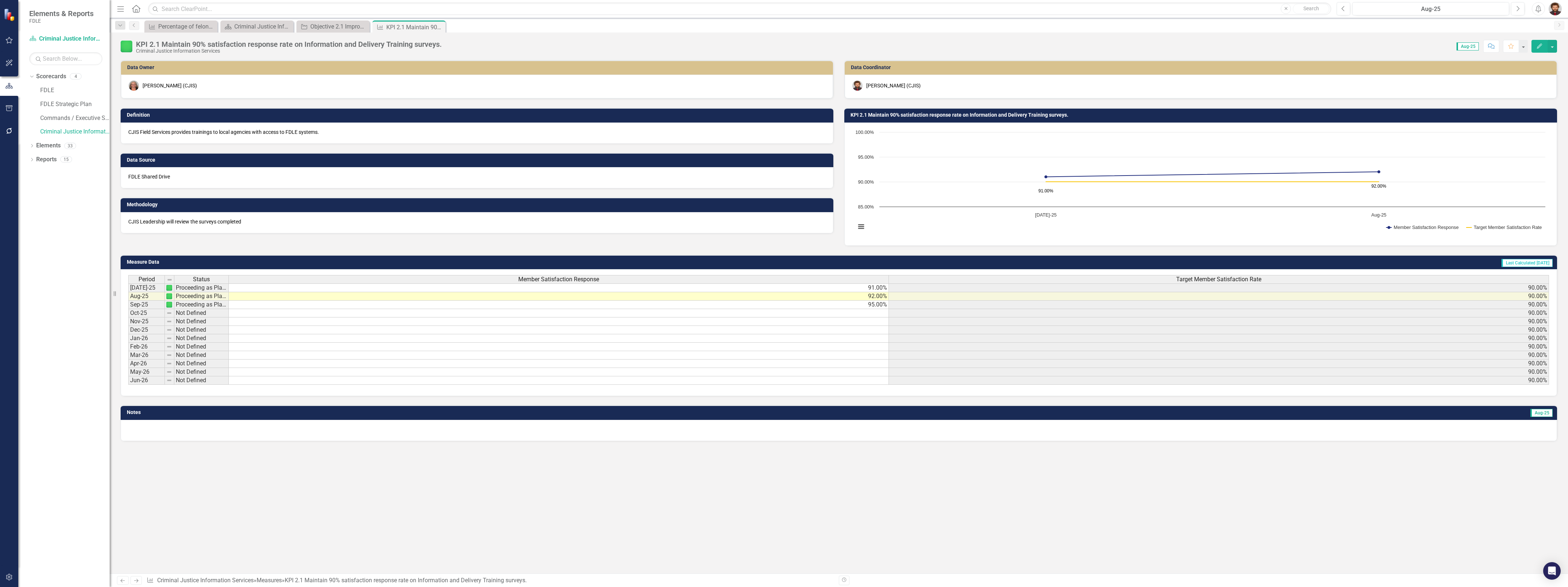
click at [253, 218] on p "CJIS Leadership will review the surveys completed" at bounding box center [477, 221] width 697 height 8
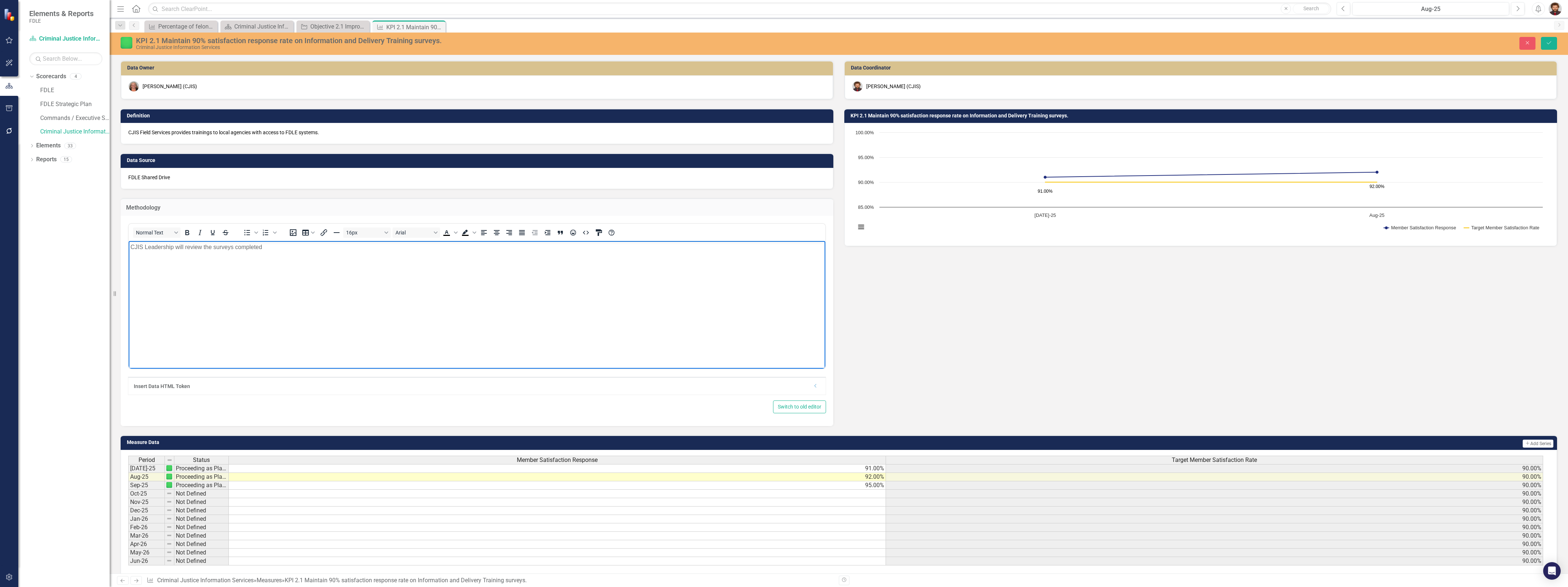
drag, startPoint x: 170, startPoint y: 228, endPoint x: 139, endPoint y: 463, distance: 237.0
click at [128, 241] on html "CJIS Leadership will review the surveys completed" at bounding box center [476, 295] width 696 height 109
copy p "CJIS Leadership will review the surveys completed"
click at [363, 27] on icon at bounding box center [363, 27] width 4 height 4
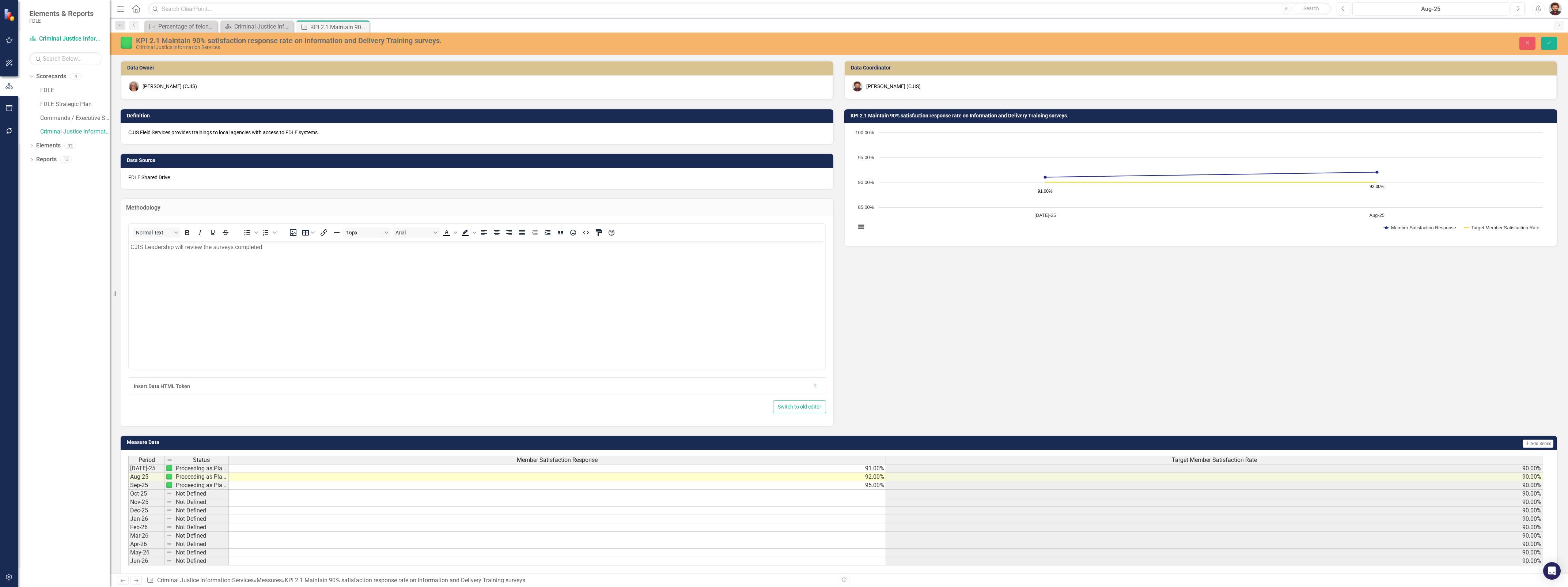
click at [0, 0] on icon "Close" at bounding box center [0, 0] width 0 height 0
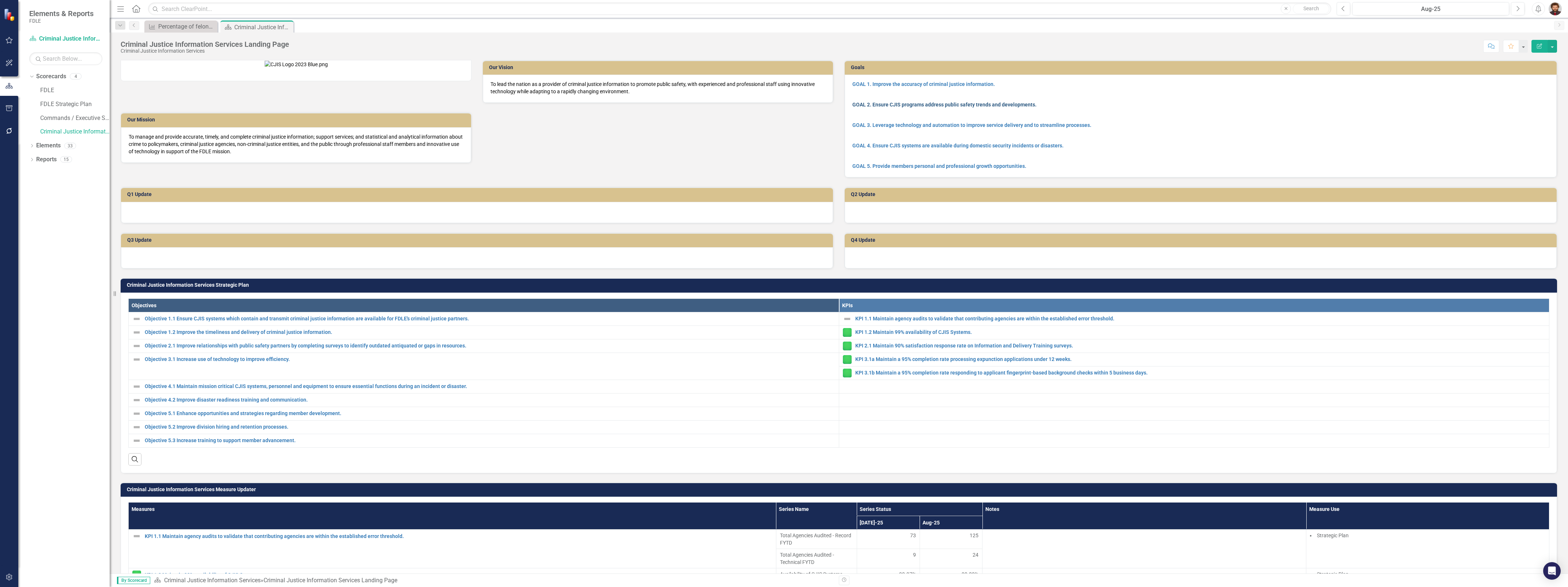
click at [892, 106] on link "GOAL 2. Ensure CJIS programs address public safety trends and developments." at bounding box center [944, 104] width 184 height 6
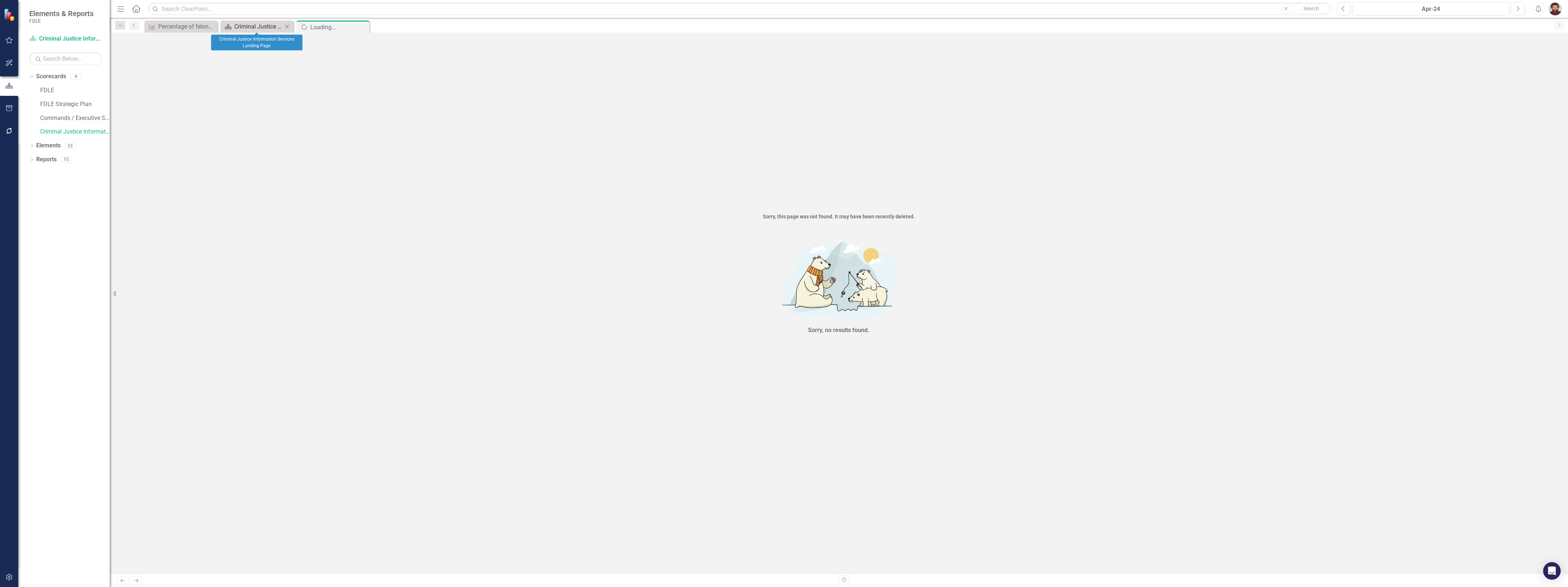
click at [263, 25] on div "Criminal Justice Information Services Landing Page" at bounding box center [258, 27] width 48 height 9
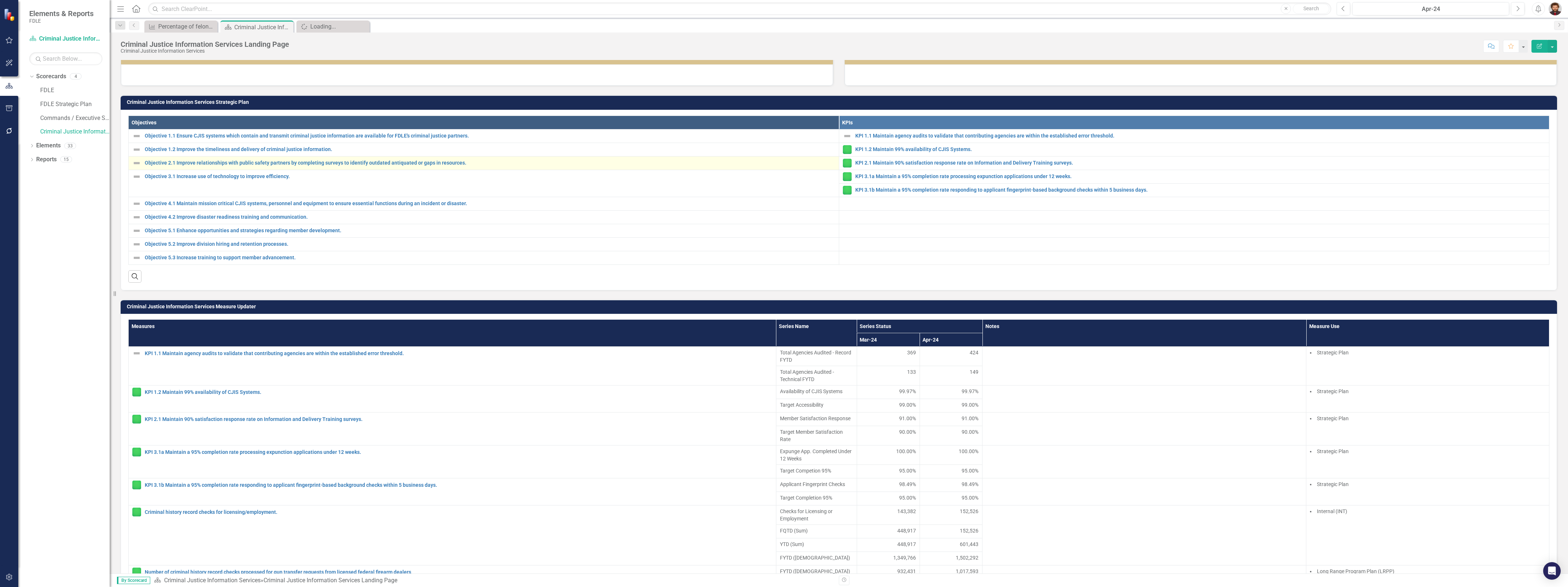
scroll to position [275, 0]
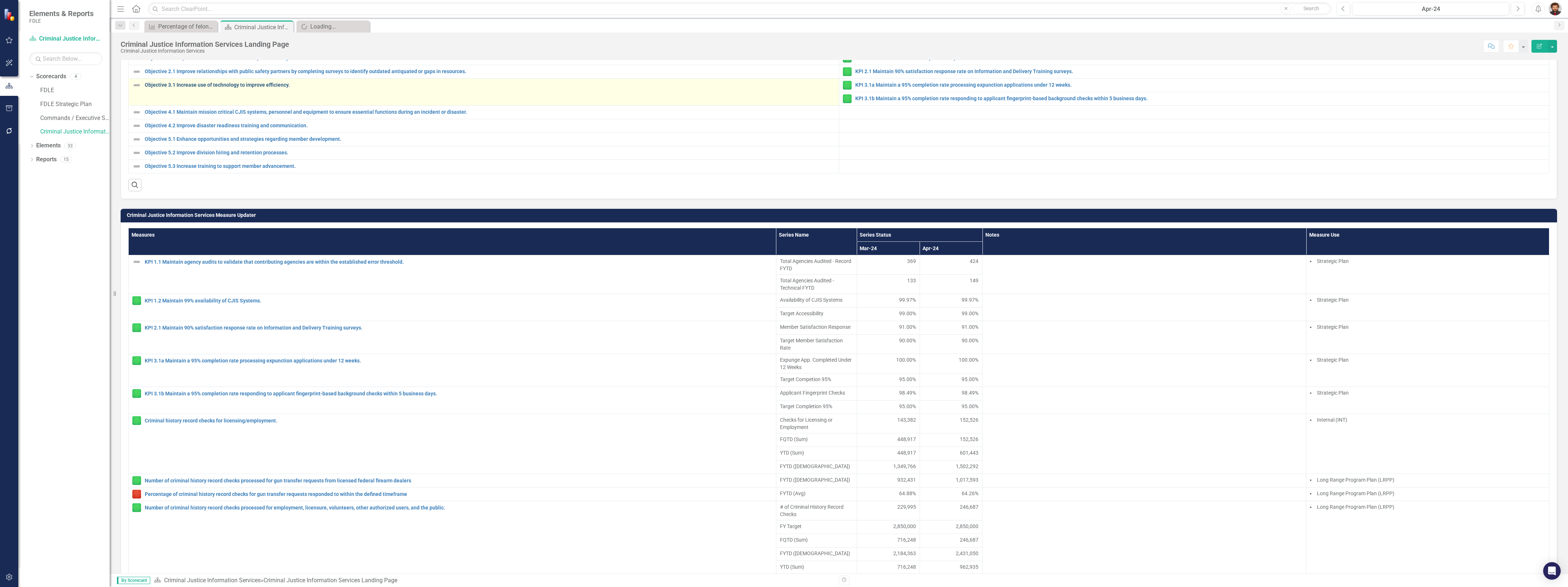
click at [203, 87] on link "Objective 3.1 Increase use of technology to improve efficiency." at bounding box center [489, 85] width 690 height 6
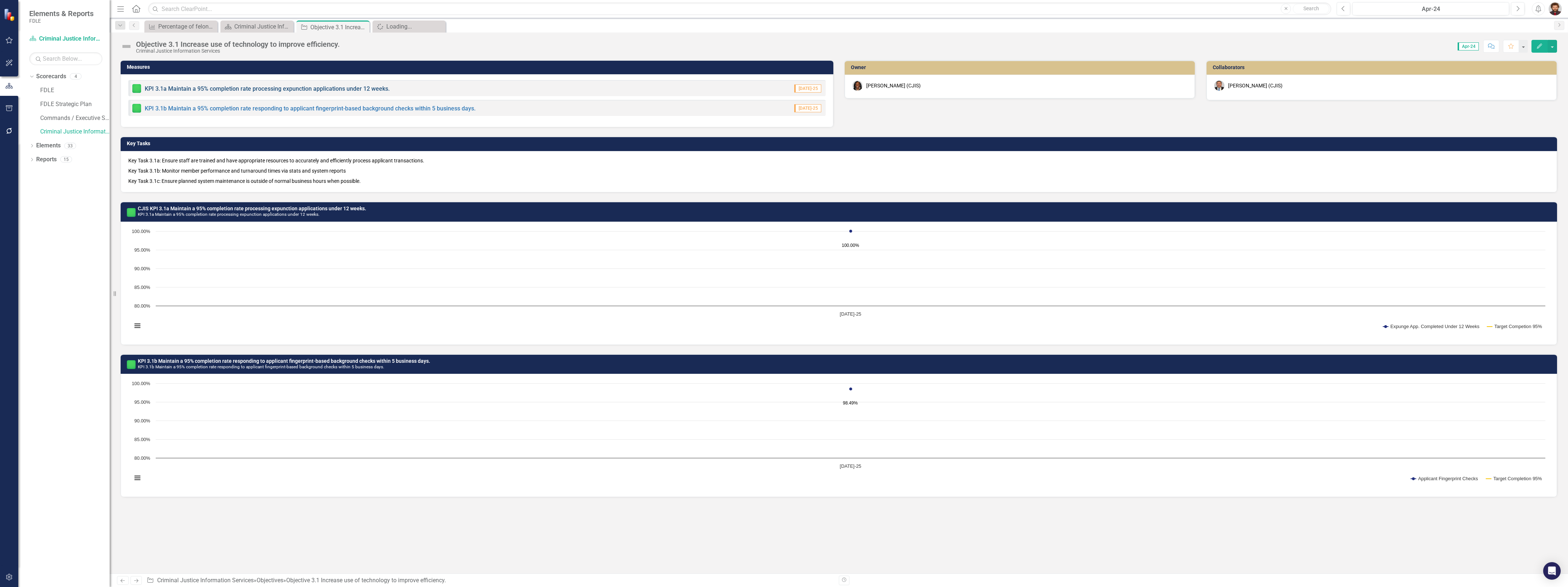
click at [223, 88] on link "KPI 3.1a Maintain a 95% completion rate processing expunction applications unde…" at bounding box center [267, 88] width 245 height 7
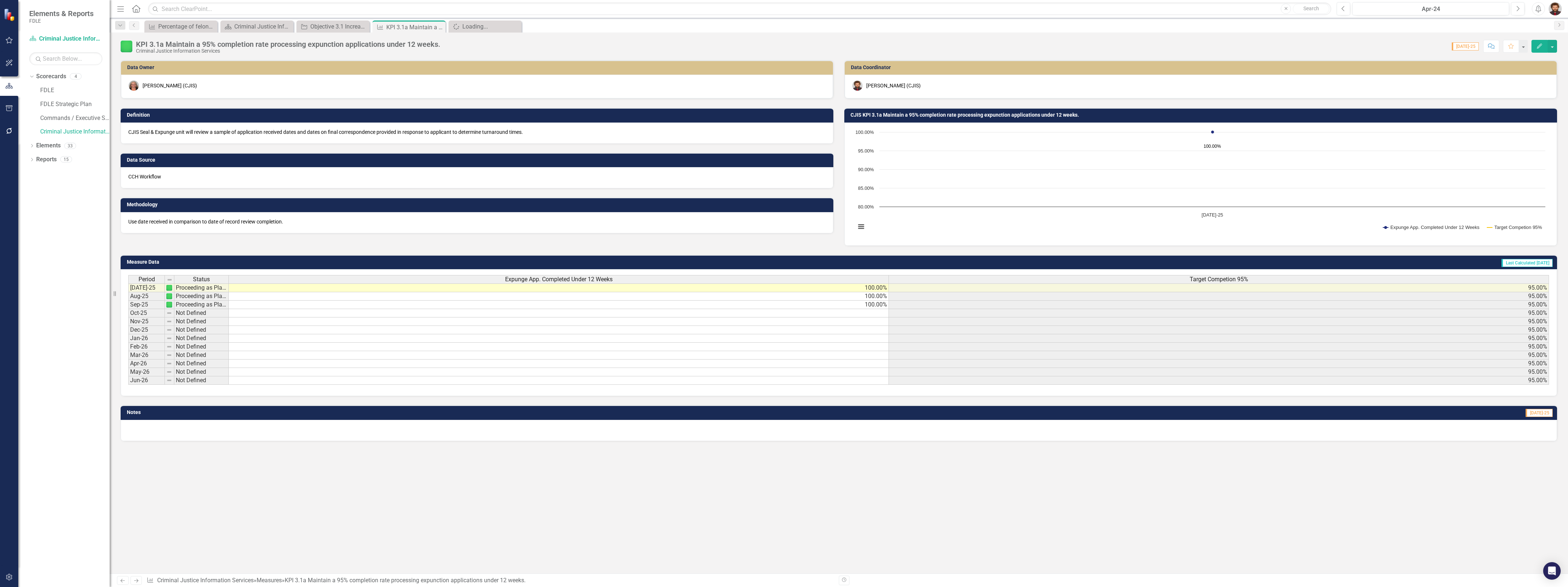
click at [255, 221] on p "Use date received in comparison to date of record review completion." at bounding box center [477, 221] width 697 height 8
click at [255, 219] on p "Use date received in comparison to date of record review completion." at bounding box center [477, 221] width 697 height 8
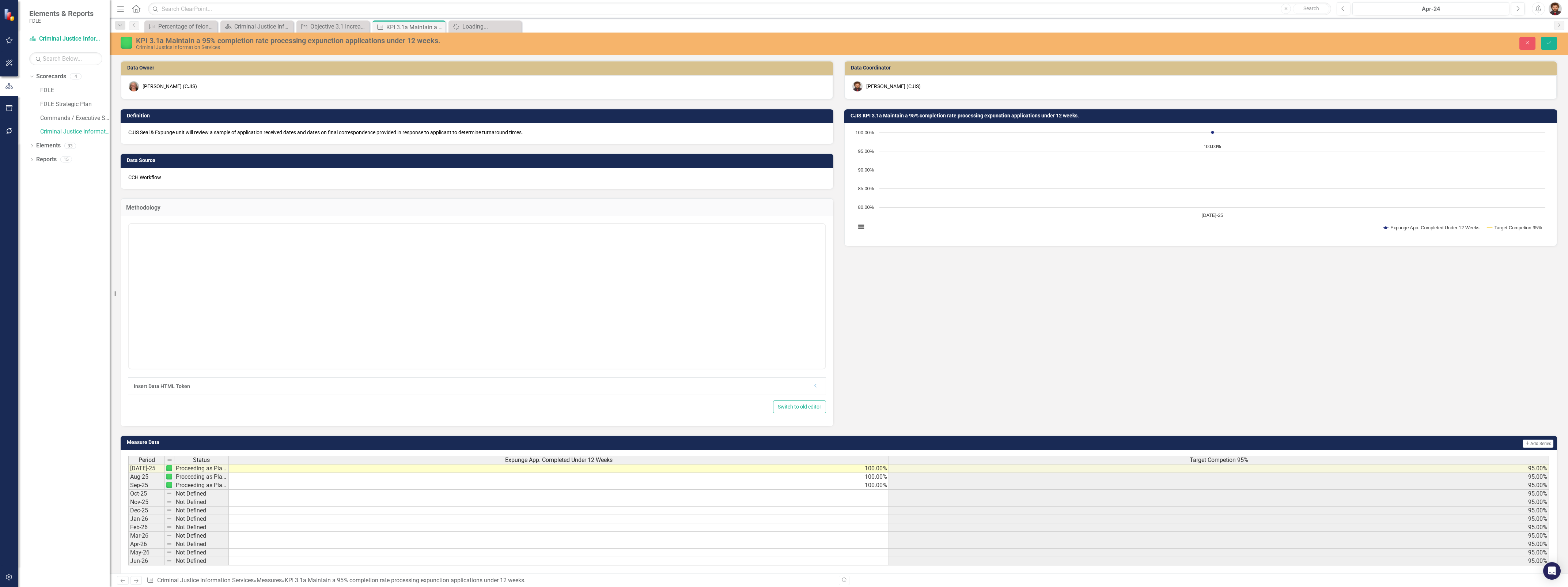
click at [255, 219] on div "<p>Use date received in comparison to date of record review completion.&nbsp;</…" at bounding box center [477, 320] width 712 height 210
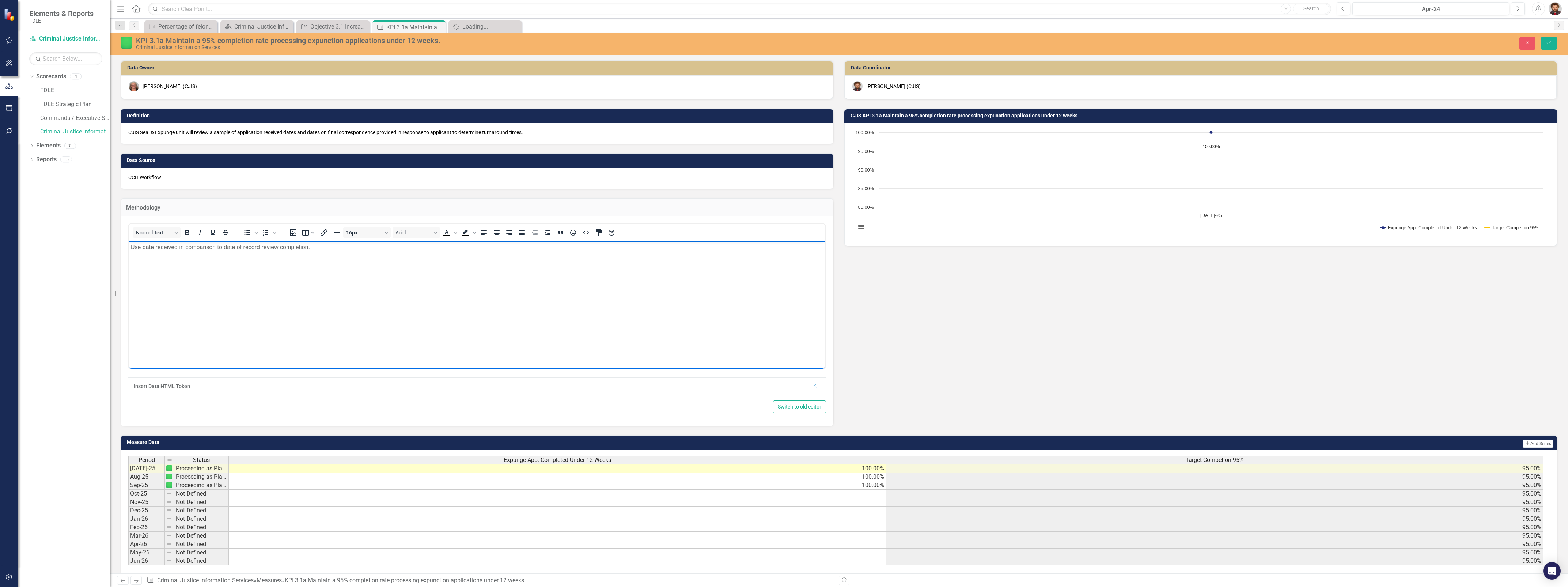
drag, startPoint x: 371, startPoint y: 266, endPoint x: -77, endPoint y: 231, distance: 449.4
click at [128, 241] on html "Use date received in comparison to date of record review completion." at bounding box center [476, 295] width 696 height 109
copy p "Use date received in comparison to date of record review completion."
click at [268, 26] on div "Criminal Justice Information Services Landing Page" at bounding box center [258, 27] width 48 height 9
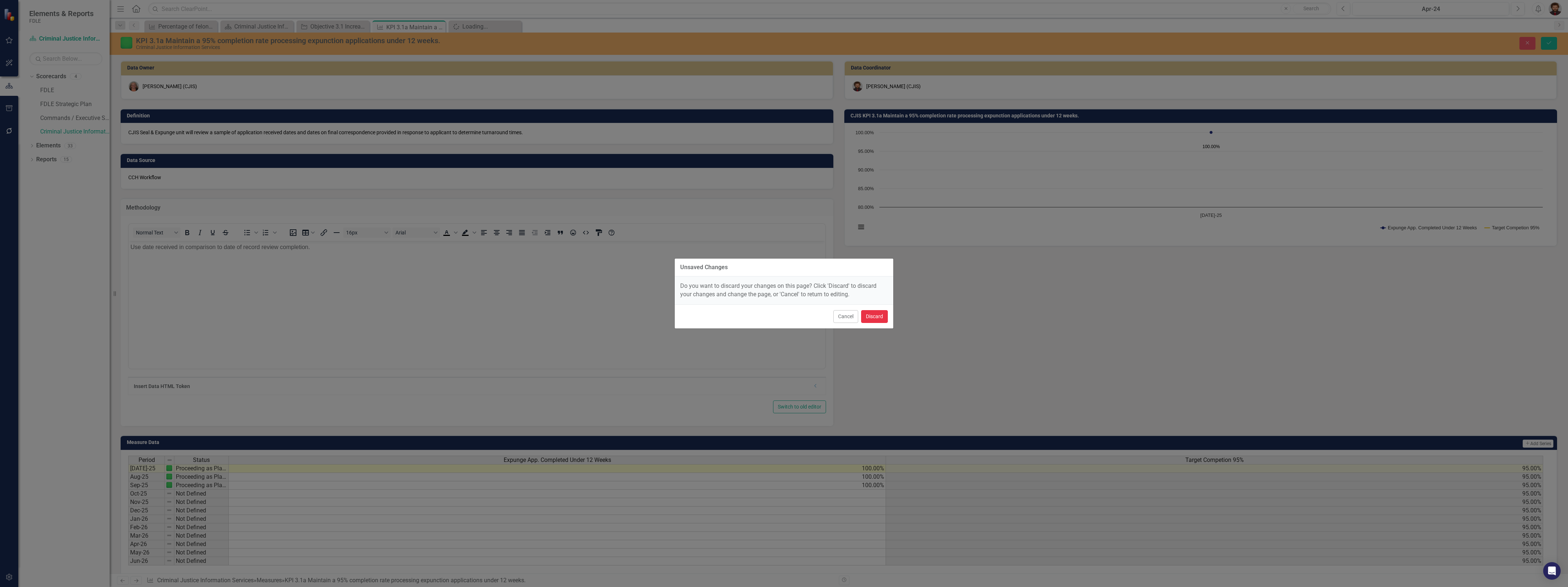
click at [869, 312] on button "Discard" at bounding box center [875, 315] width 27 height 12
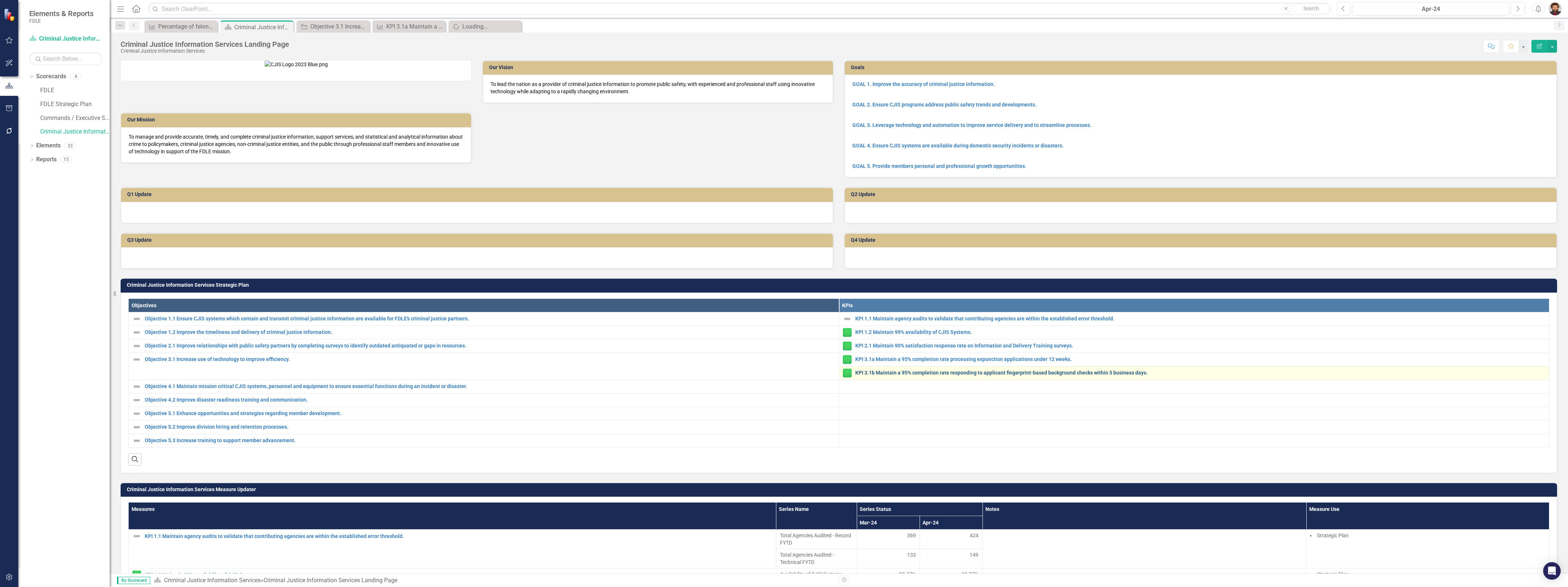
click at [880, 375] on link "KPI 3.1b Maintain a 95% completion rate responding to applicant fingerprint-bas…" at bounding box center [1200, 372] width 690 height 6
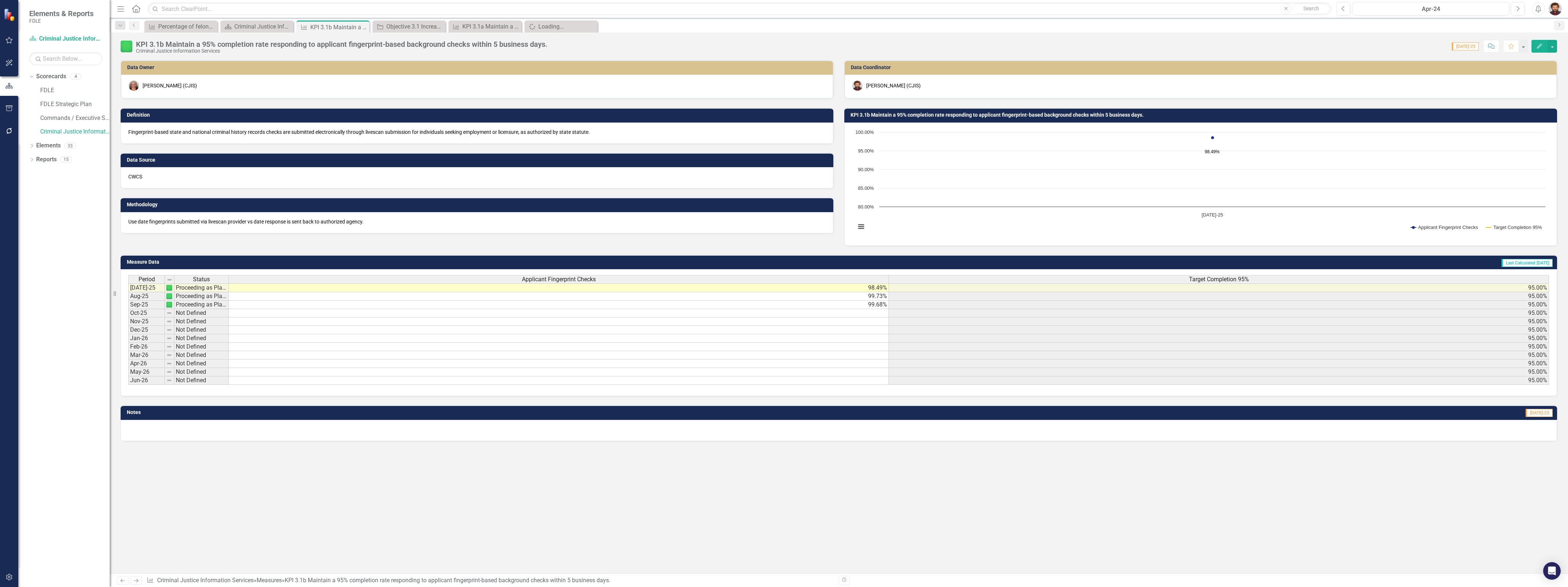
click at [259, 218] on p "Use date fingerprints submitted via livescan provider vs date response is sent …" at bounding box center [477, 221] width 697 height 8
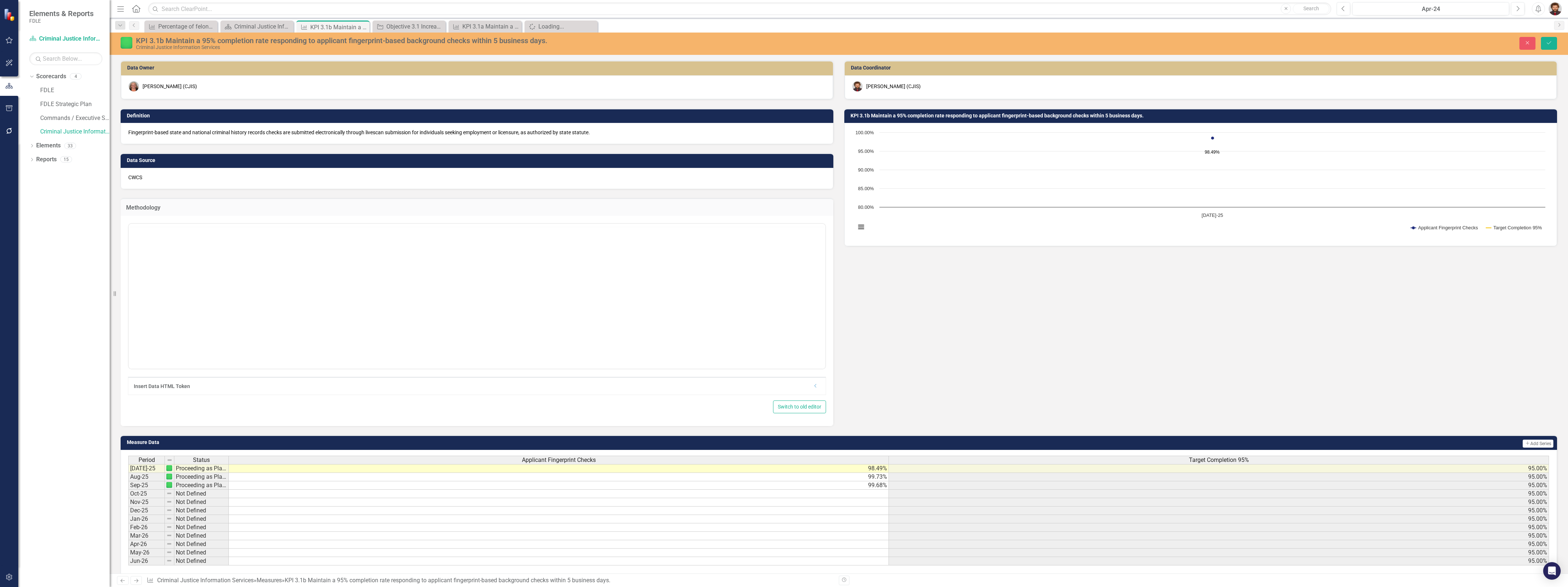
click at [259, 218] on div "<p>Use date fingerprints submitted via livescan provider vs date response is se…" at bounding box center [477, 320] width 712 height 210
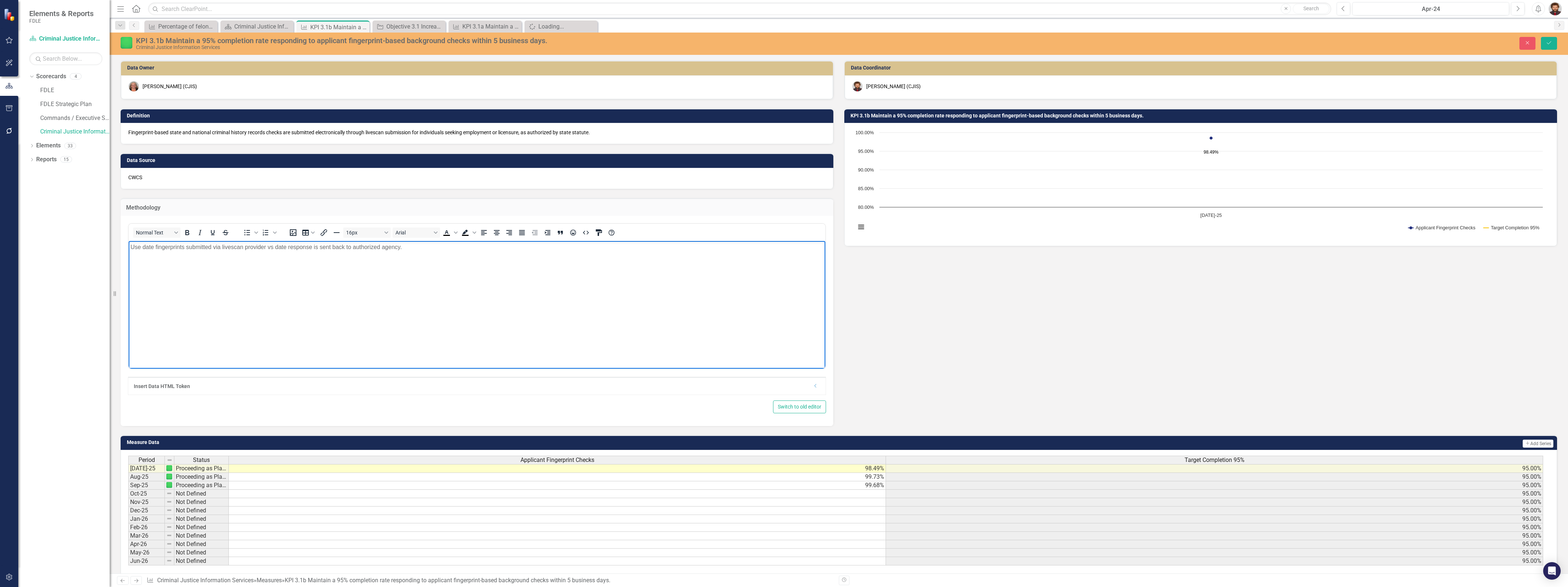
drag, startPoint x: 445, startPoint y: 255, endPoint x: 43, endPoint y: 256, distance: 402.0
click at [128, 256] on html "Use date fingerprints submitted via livescan provider vs date response is sent …" at bounding box center [476, 295] width 696 height 109
copy p "Use date fingerprints submitted via livescan provider vs date response is sent …"
click at [363, 29] on icon "Close" at bounding box center [363, 27] width 8 height 6
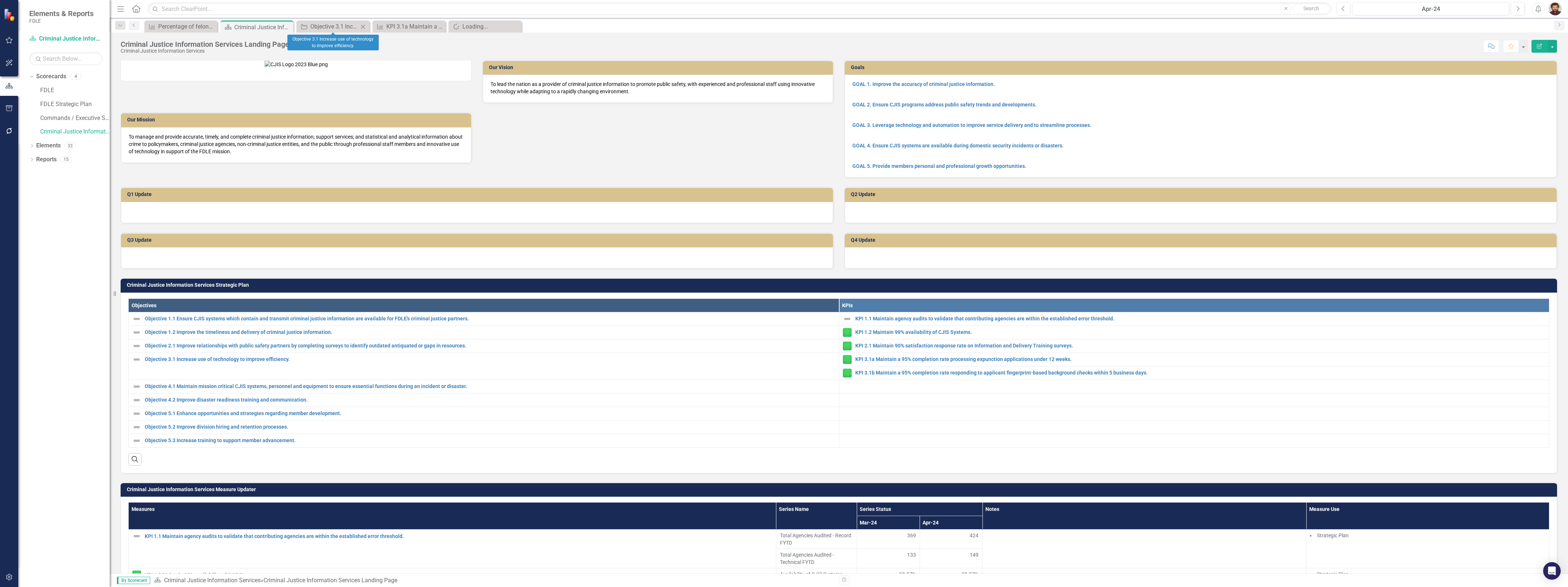
click at [362, 27] on icon "Close" at bounding box center [363, 27] width 8 height 6
click at [0, 0] on icon "Close" at bounding box center [0, 0] width 0 height 0
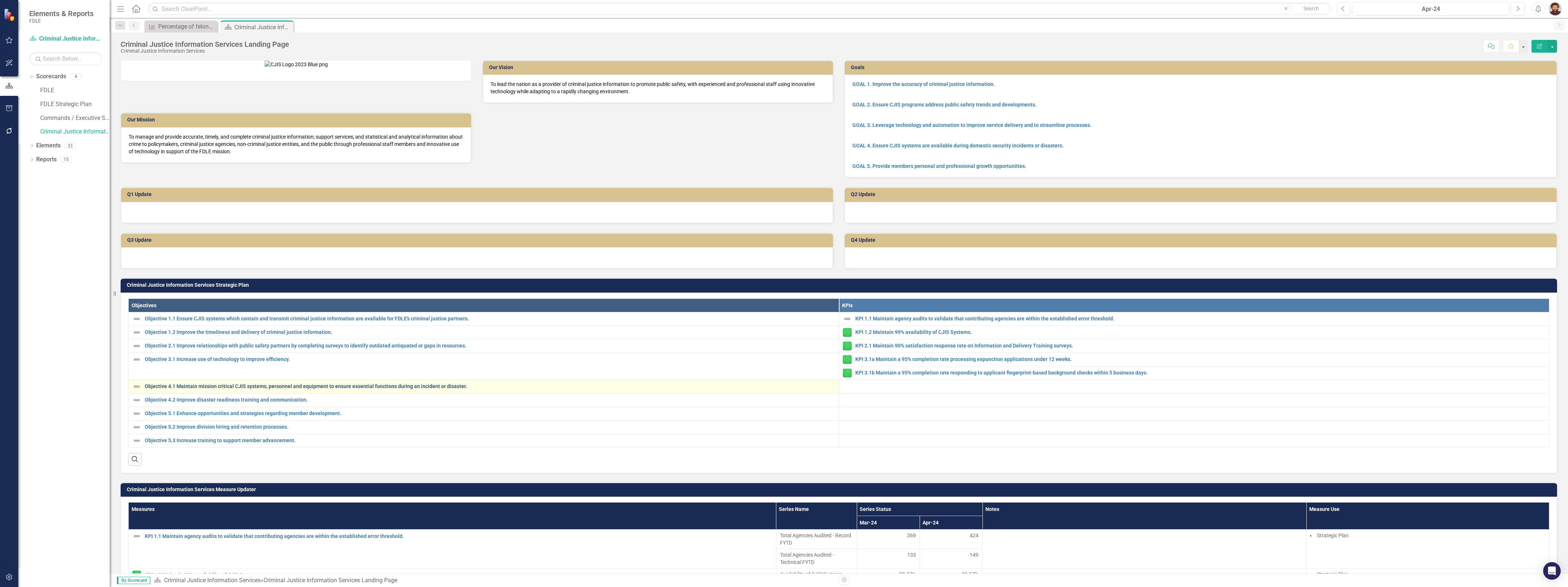
click at [208, 388] on link "Objective 4.1 Maintain mission critical CJIS systems, personnel and equipment t…" at bounding box center [489, 387] width 690 height 6
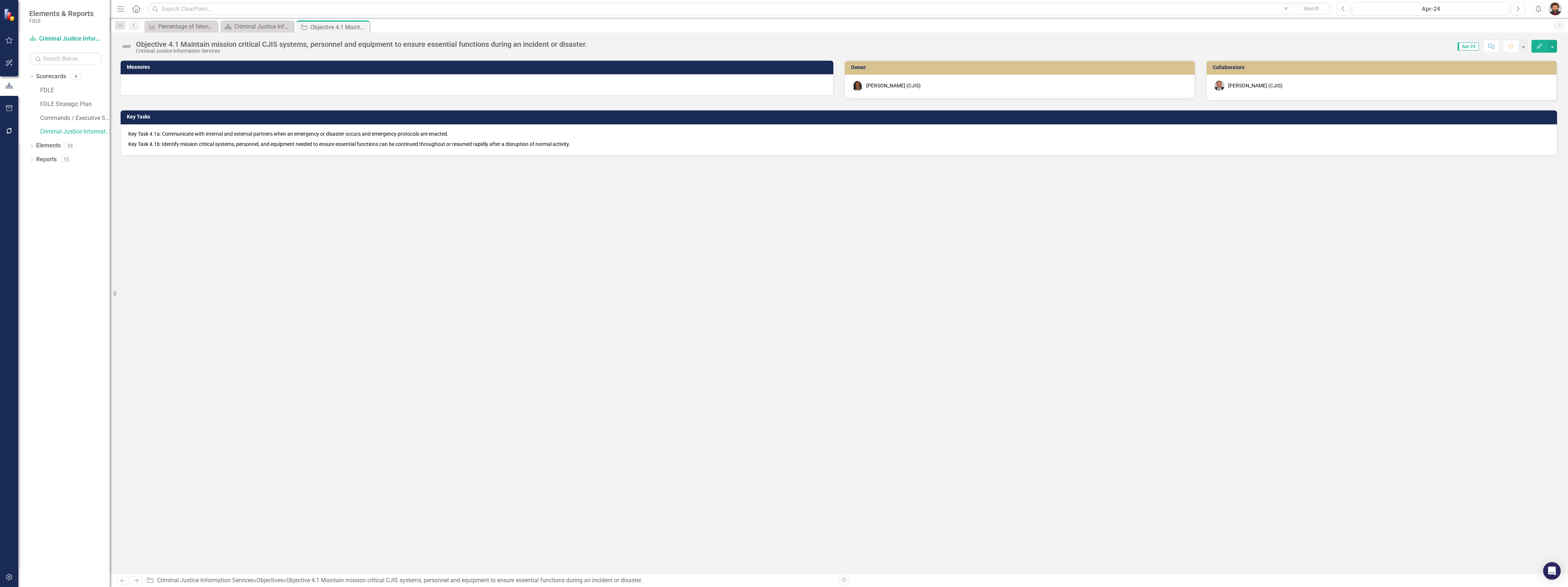
click at [221, 91] on div at bounding box center [477, 85] width 712 height 21
click at [430, 258] on div "Measures Owner [PERSON_NAME] (CJIS) Collaborators [PERSON_NAME] (CJIS) Key Task…" at bounding box center [838, 316] width 1458 height 513
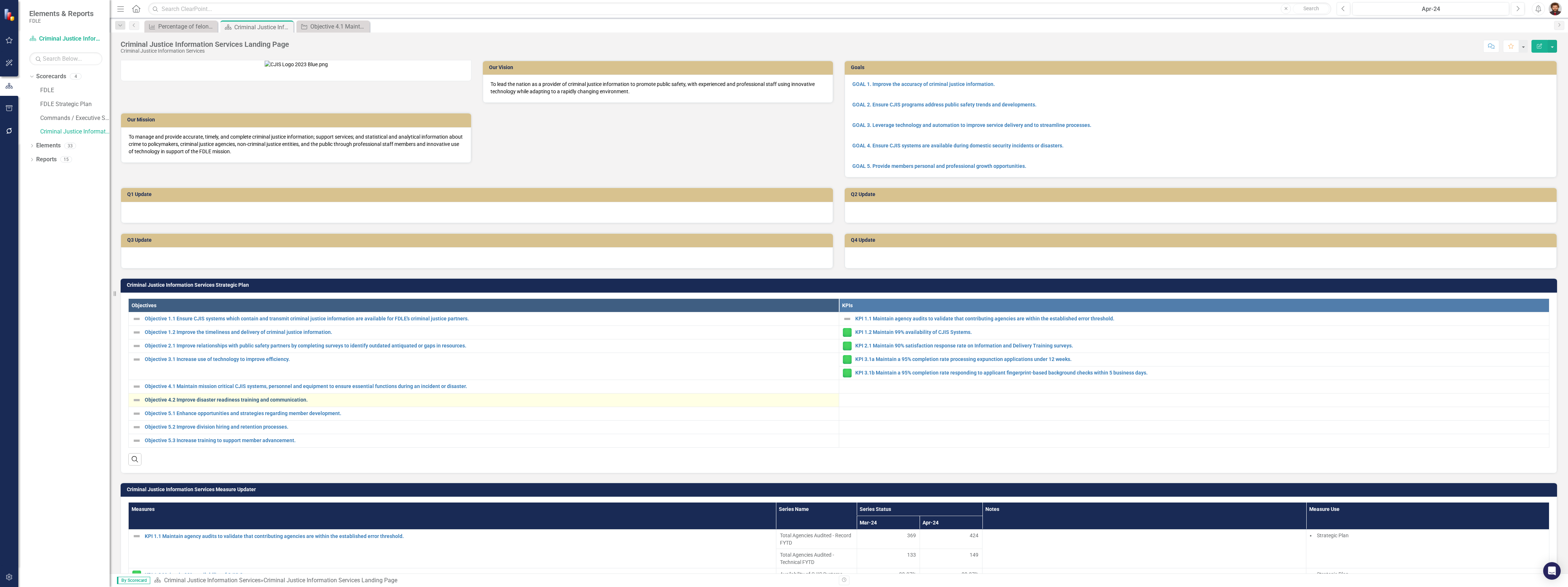
click at [285, 403] on link "Objective 4.2 Improve disaster readiness training and communication." at bounding box center [489, 400] width 690 height 6
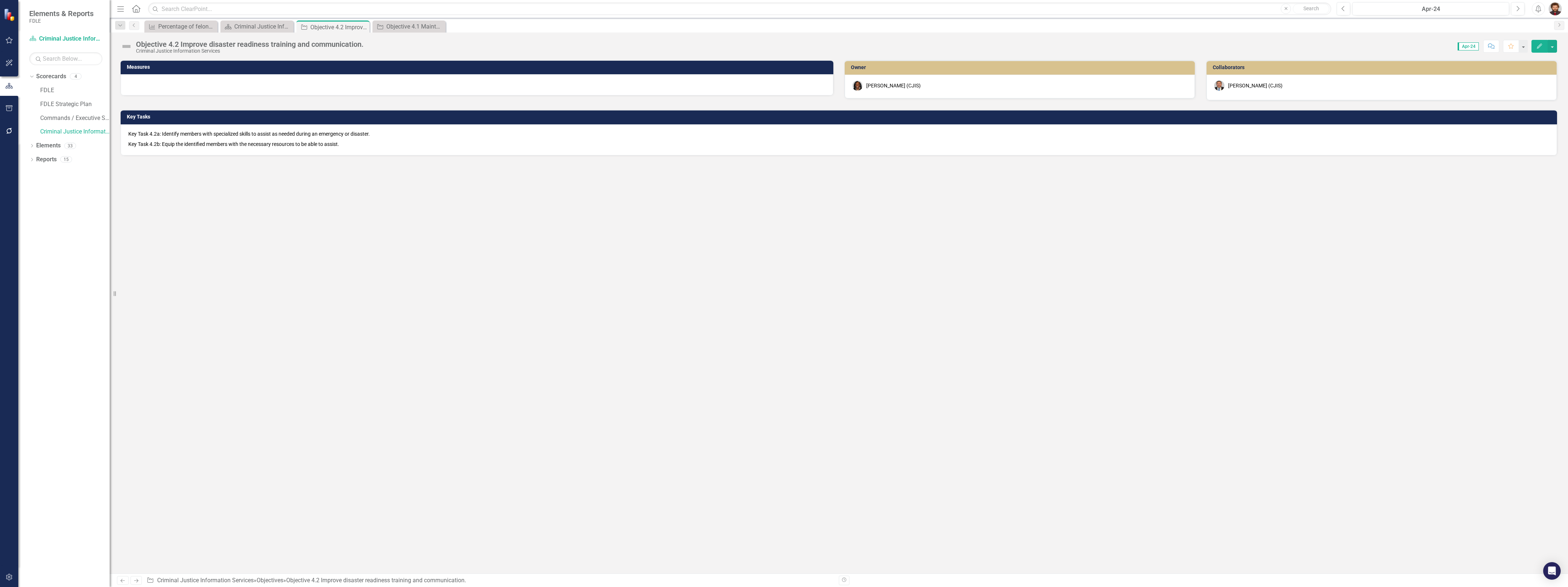
click at [244, 422] on div "Measures Owner [PERSON_NAME] (CJIS) Collaborators [PERSON_NAME] (CJIS) Key Task…" at bounding box center [838, 316] width 1458 height 513
click at [256, 45] on div "Objective 4.2 Improve disaster readiness training and communication." at bounding box center [250, 44] width 228 height 8
click at [274, 28] on div "Criminal Justice Information Services Landing Page" at bounding box center [258, 27] width 48 height 9
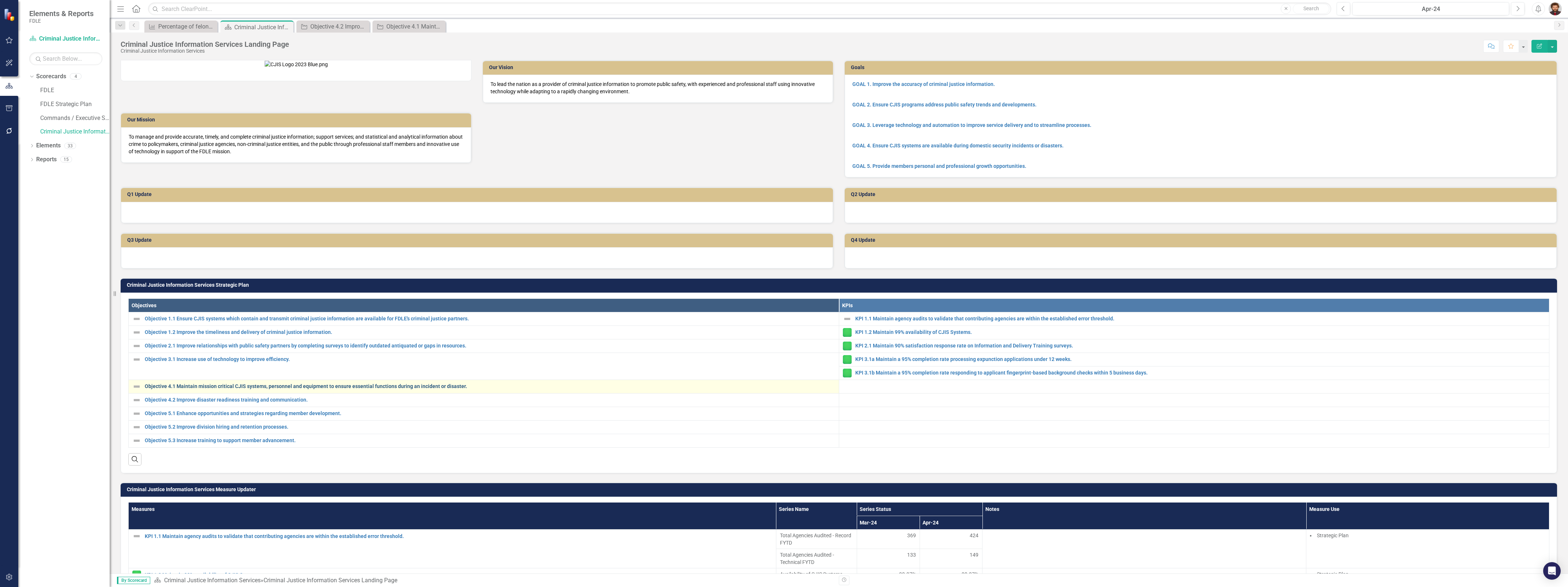
click at [239, 388] on link "Objective 4.1 Maintain mission critical CJIS systems, personnel and equipment t…" at bounding box center [489, 387] width 690 height 6
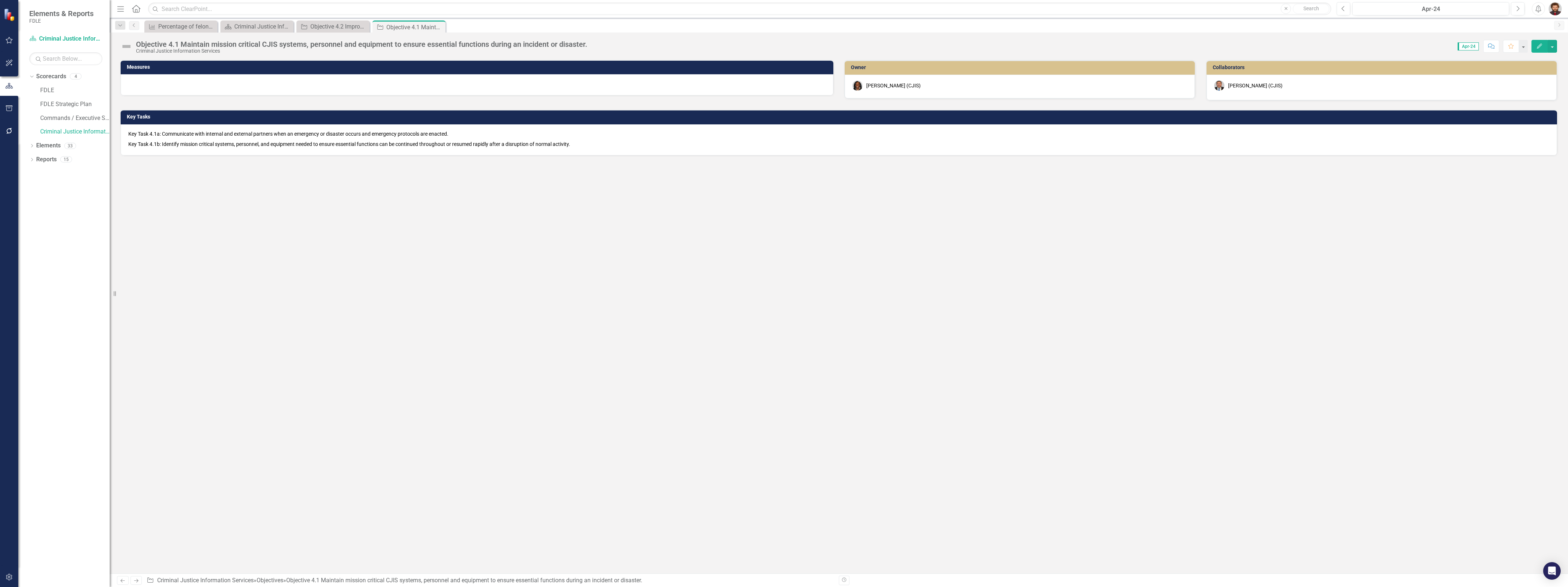
click at [327, 423] on div "Measures Owner [PERSON_NAME] (CJIS) Collaborators [PERSON_NAME] (CJIS) Key Task…" at bounding box center [838, 316] width 1458 height 513
click at [394, 400] on div "Measures Owner [PERSON_NAME] (CJIS) Collaborators [PERSON_NAME] (CJIS) Key Task…" at bounding box center [838, 316] width 1458 height 513
drag, startPoint x: 1361, startPoint y: 287, endPoint x: 1352, endPoint y: 287, distance: 9.0
click at [1361, 287] on div "Measures Owner [PERSON_NAME] (CJIS) Collaborators [PERSON_NAME] (CJIS) Key Task…" at bounding box center [838, 316] width 1458 height 513
